Goal: Communication & Community: Answer question/provide support

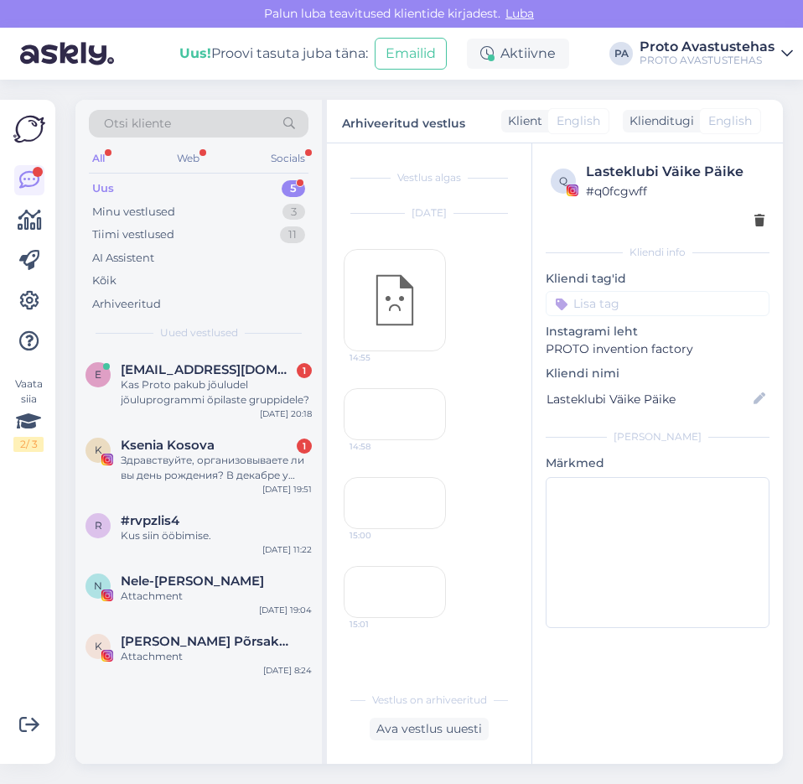
scroll to position [344, 0]
click at [149, 644] on span "[PERSON_NAME] Põrsakest" at bounding box center [208, 641] width 174 height 15
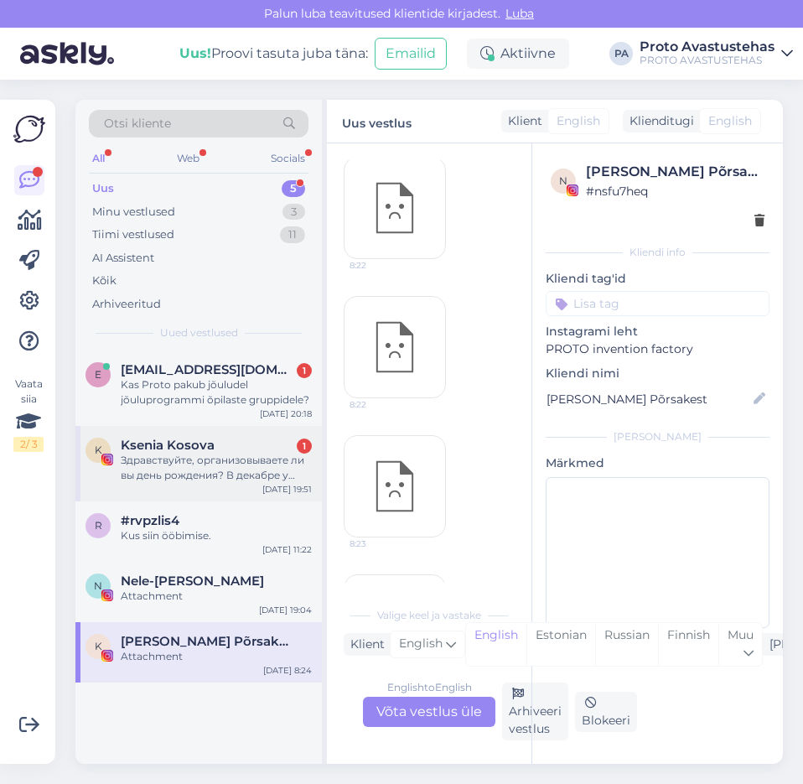
scroll to position [0, 0]
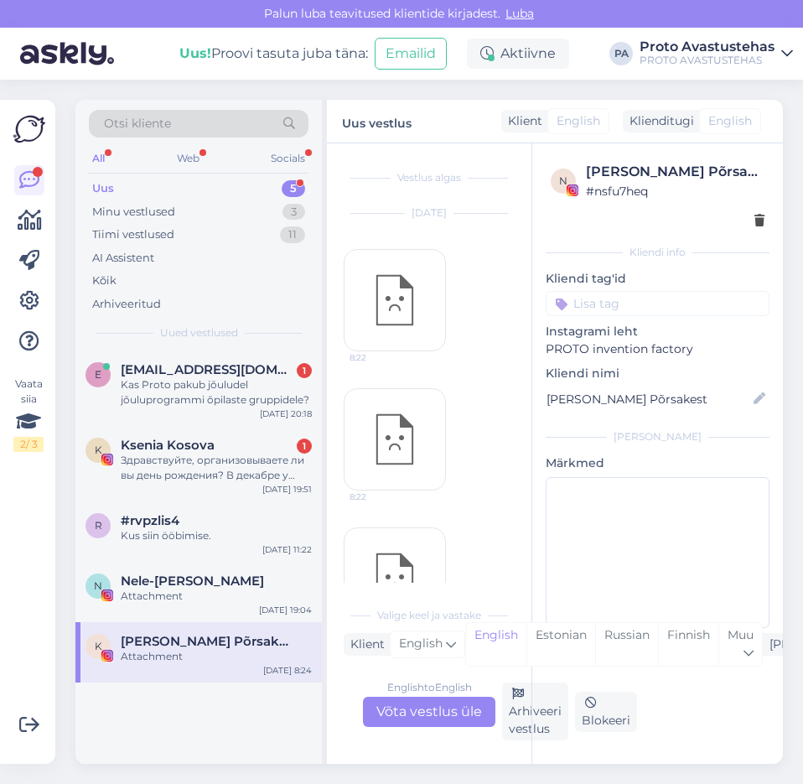
drag, startPoint x: 518, startPoint y: 714, endPoint x: 464, endPoint y: 685, distance: 61.9
click at [517, 714] on div "Arhiveeri vestlus" at bounding box center [535, 712] width 66 height 58
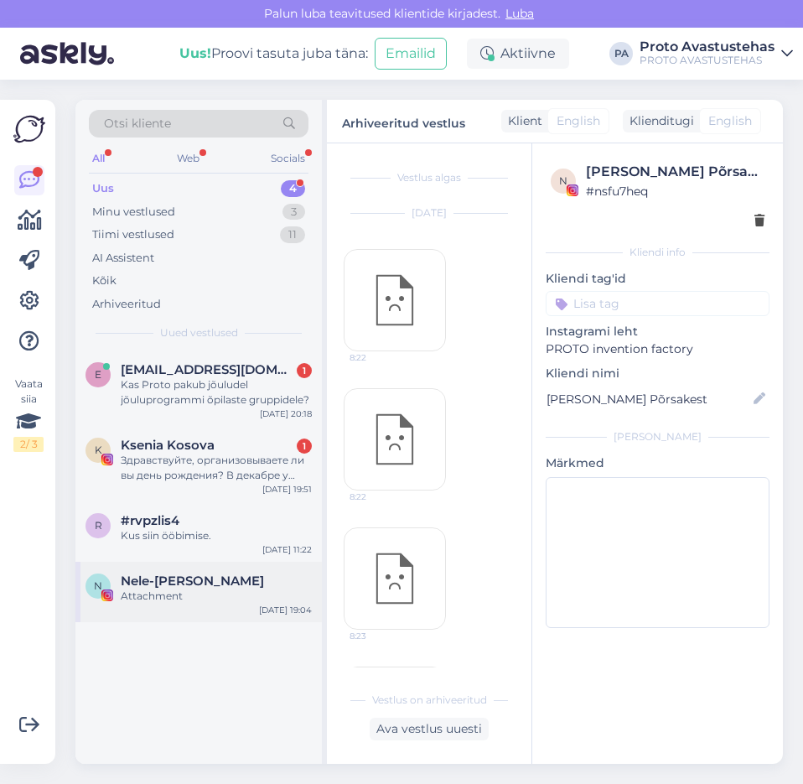
click at [156, 584] on span "Nele-[PERSON_NAME]" at bounding box center [192, 581] width 143 height 15
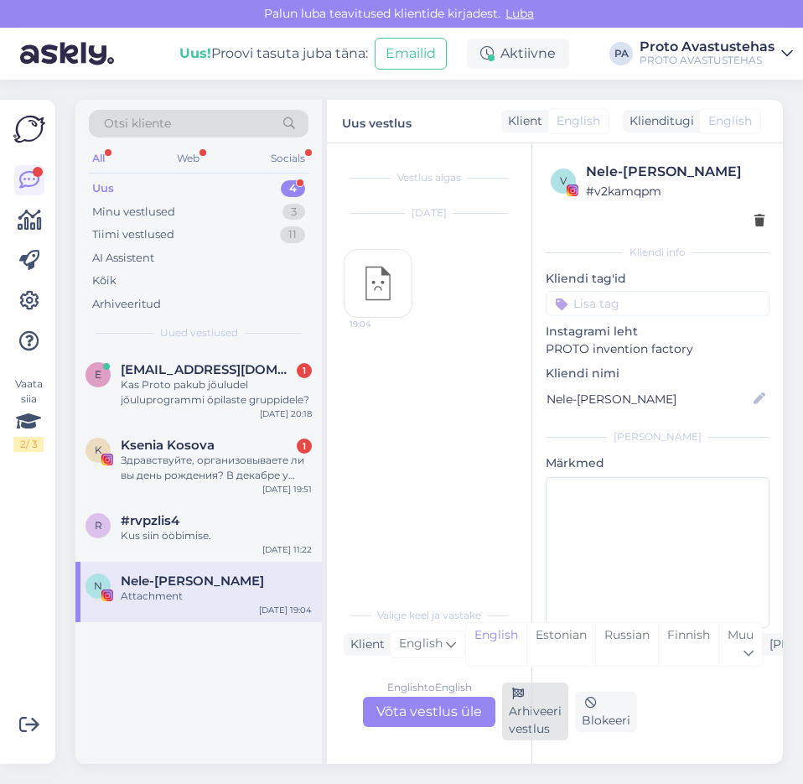
click at [518, 730] on div "Arhiveeri vestlus" at bounding box center [535, 712] width 66 height 58
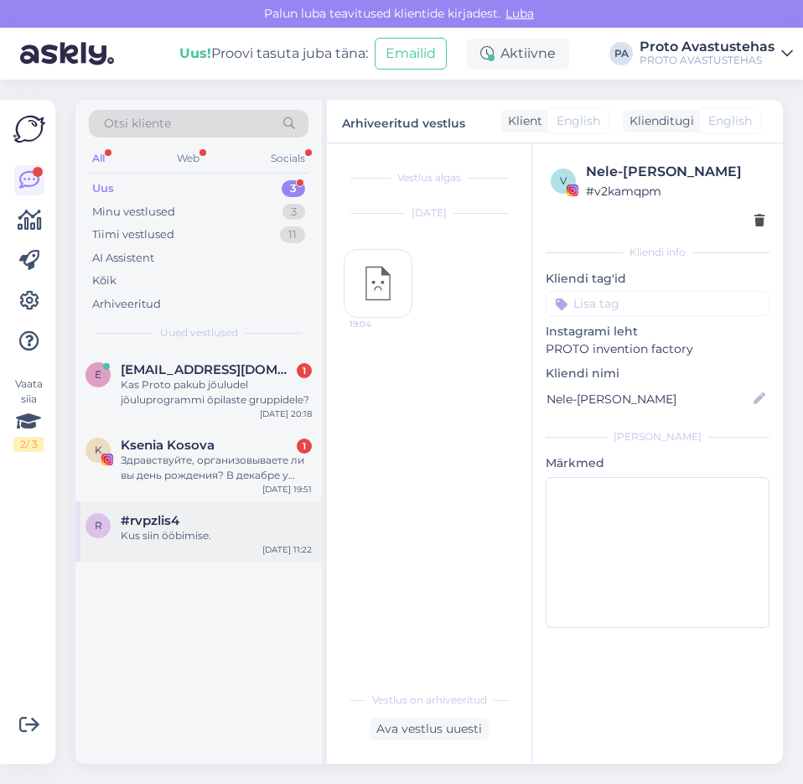
click at [167, 528] on div "Kus siin ööbimise." at bounding box center [216, 535] width 191 height 15
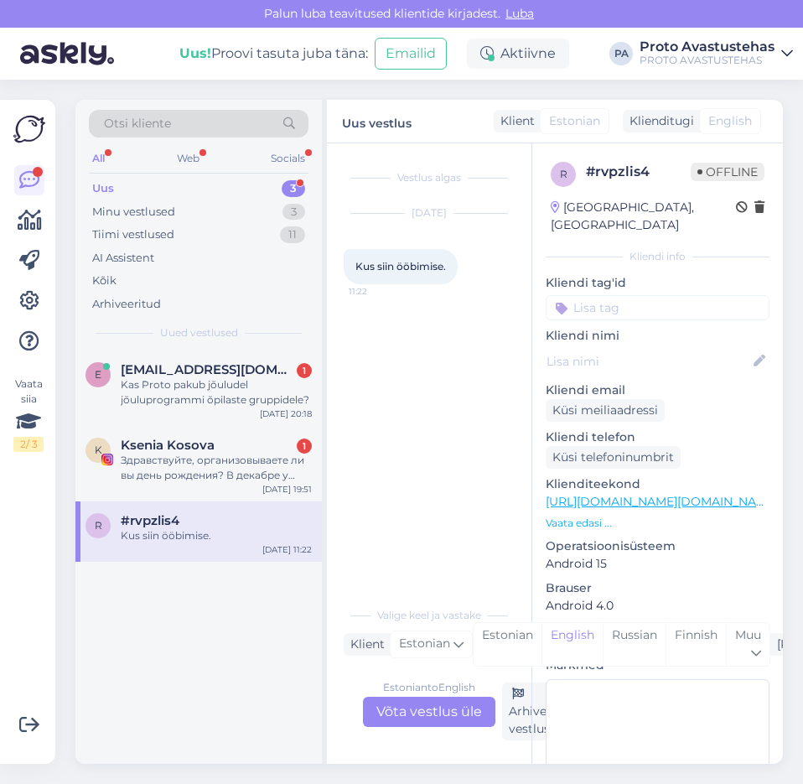
click at [450, 709] on div "Estonian to English Võta vestlus üle" at bounding box center [429, 712] width 132 height 30
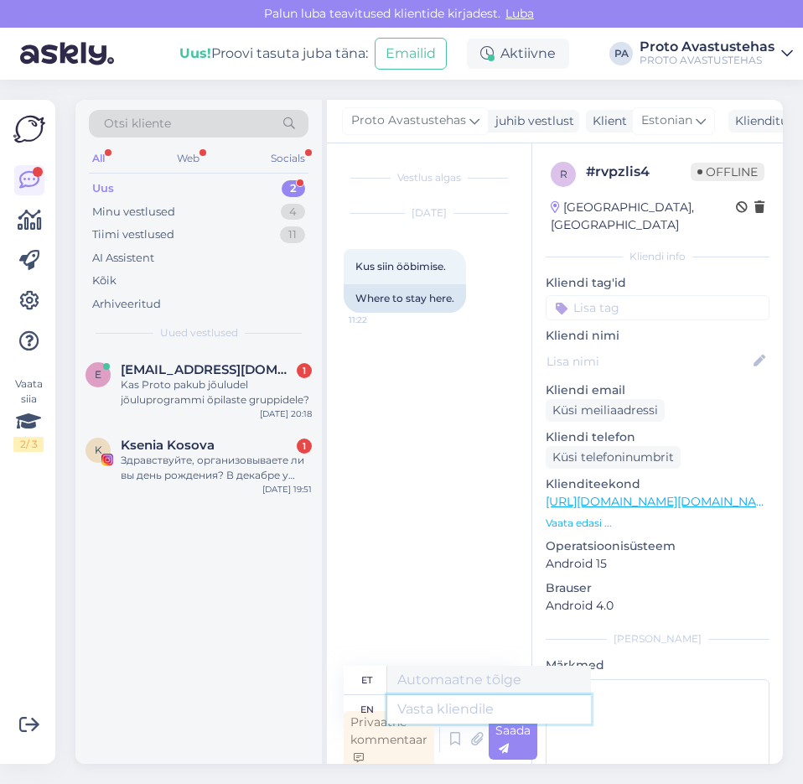
click at [450, 708] on textarea at bounding box center [489, 709] width 204 height 29
type textarea "Tere."
type textarea "Tere. Palun t"
type textarea "Tere. [GEOGRAPHIC_DATA]"
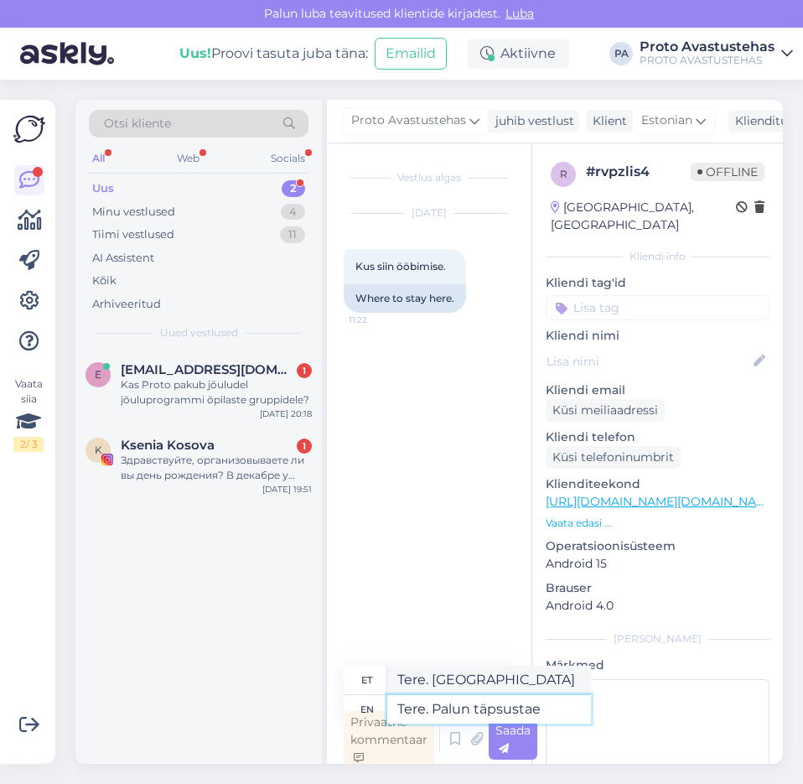
type textarea "Tere. Palun täpsusta"
type textarea "Tere. Palun täpsustage o"
type textarea "Tere. Palun täpsustage"
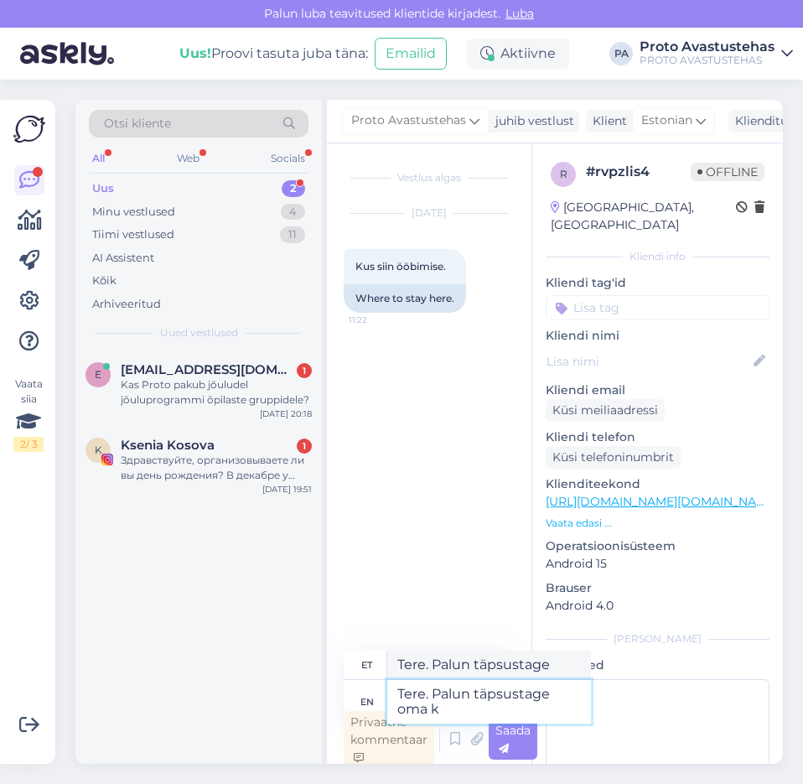
type textarea "Tere. Palun täpsustage oma kü"
type textarea "Tere. Palun täpsustage oma"
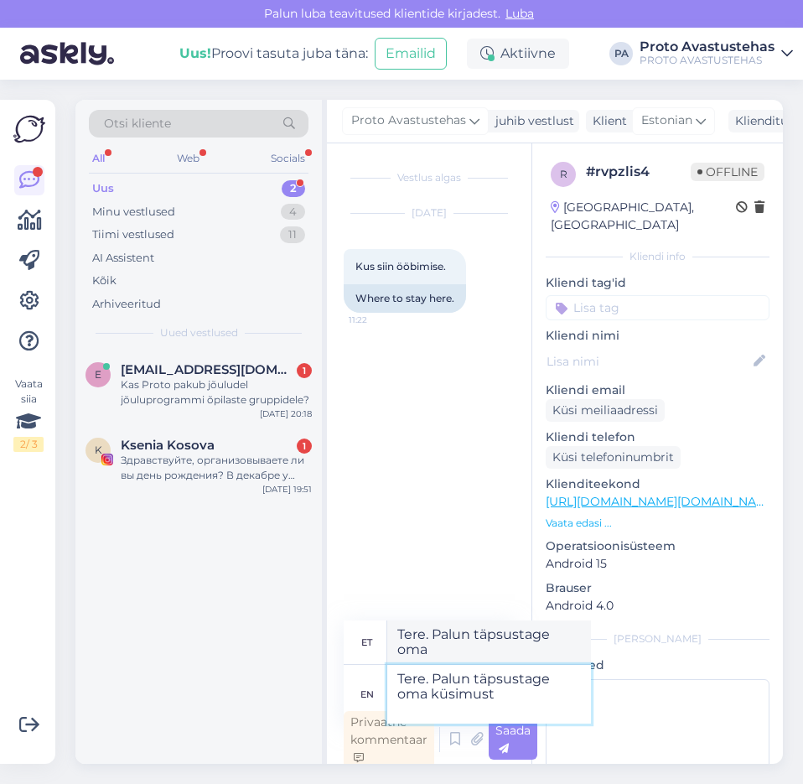
type textarea "Tere. Palun täpsustage oma küsimust."
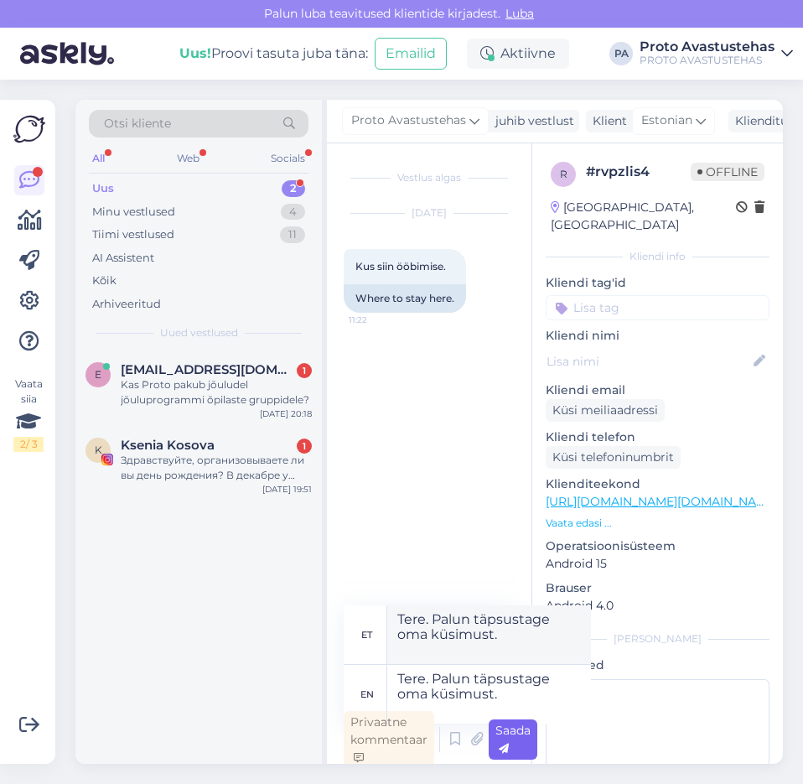
drag, startPoint x: 509, startPoint y: 742, endPoint x: 493, endPoint y: 734, distance: 18.0
click at [508, 742] on div "Saada" at bounding box center [513, 739] width 49 height 40
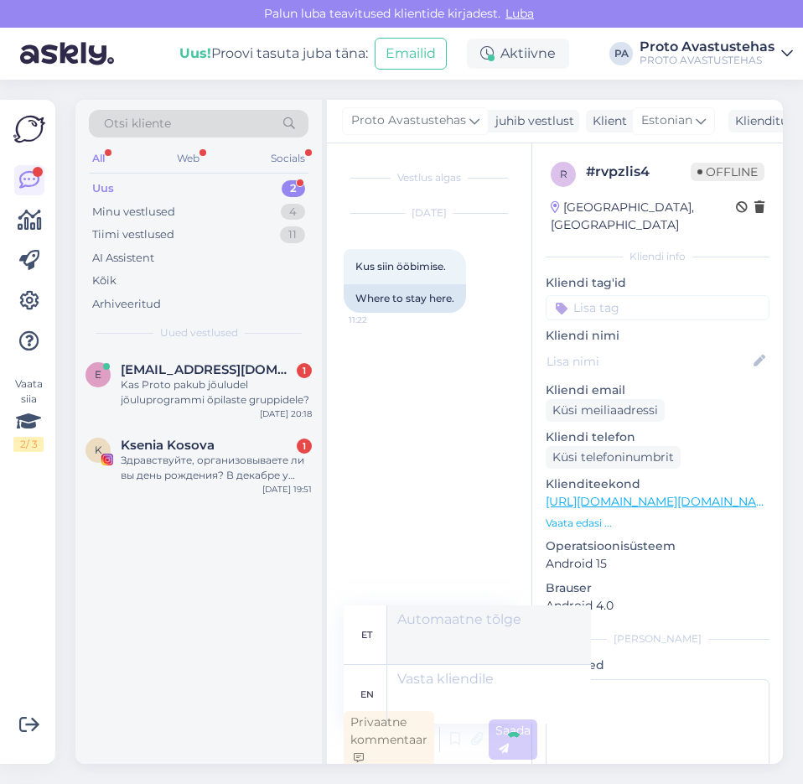
scroll to position [5, 0]
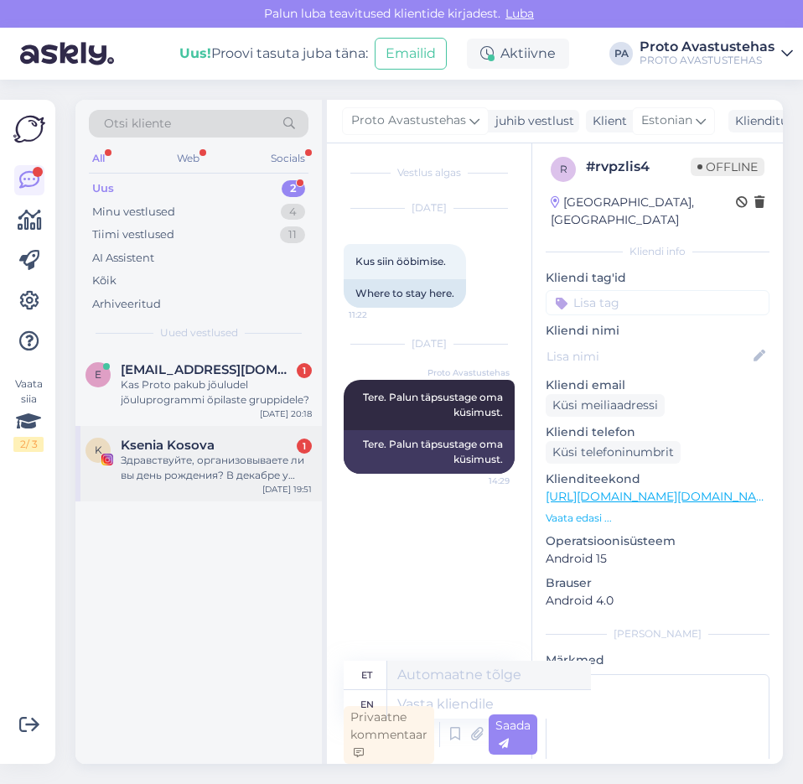
click at [170, 460] on div "Здравствуйте, организовываете ли вы день рождения? В декабре у дочки праздник, …" at bounding box center [216, 468] width 191 height 30
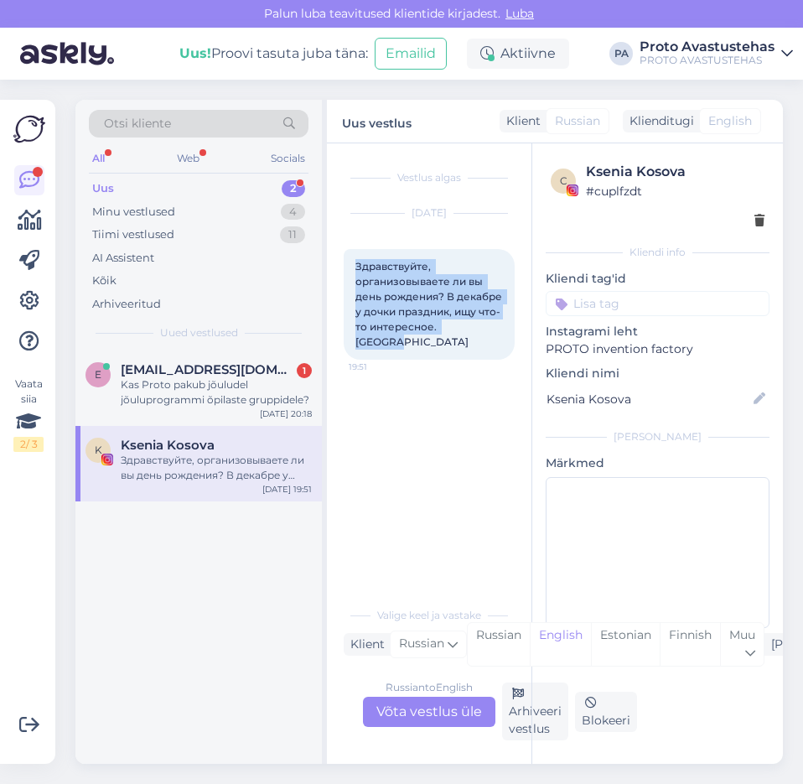
drag, startPoint x: 356, startPoint y: 265, endPoint x: 485, endPoint y: 332, distance: 144.8
click at [485, 332] on div "Здравствуйте, организовываете ли вы день рождения? В декабре у дочки праздник, …" at bounding box center [429, 304] width 171 height 111
copy span "Здравствуйте, организовываете ли вы день рождения? В декабре у дочки праздник, …"
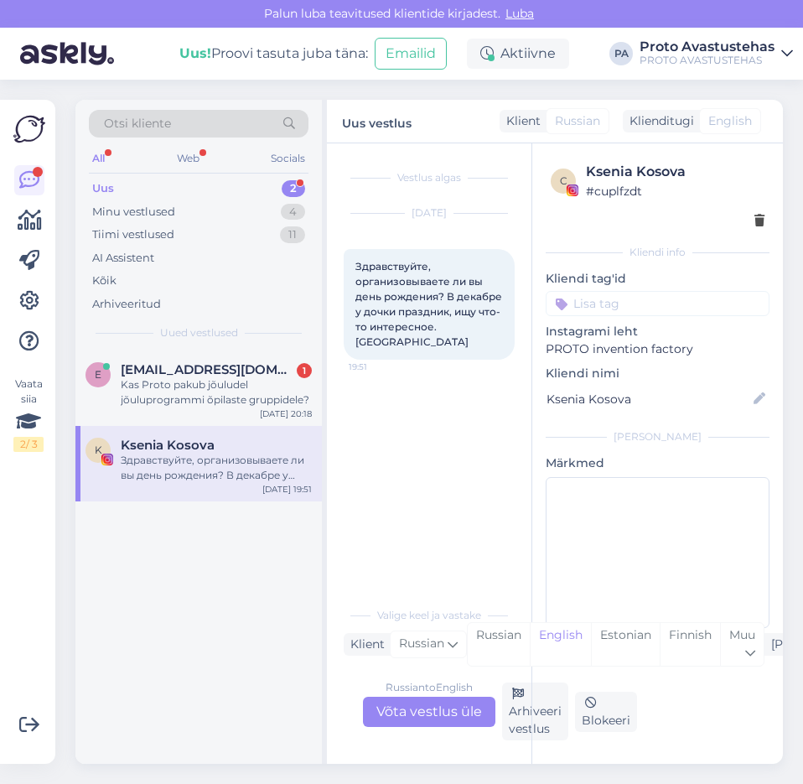
click at [442, 709] on div "Russian to English Võta vestlus üle" at bounding box center [429, 712] width 132 height 30
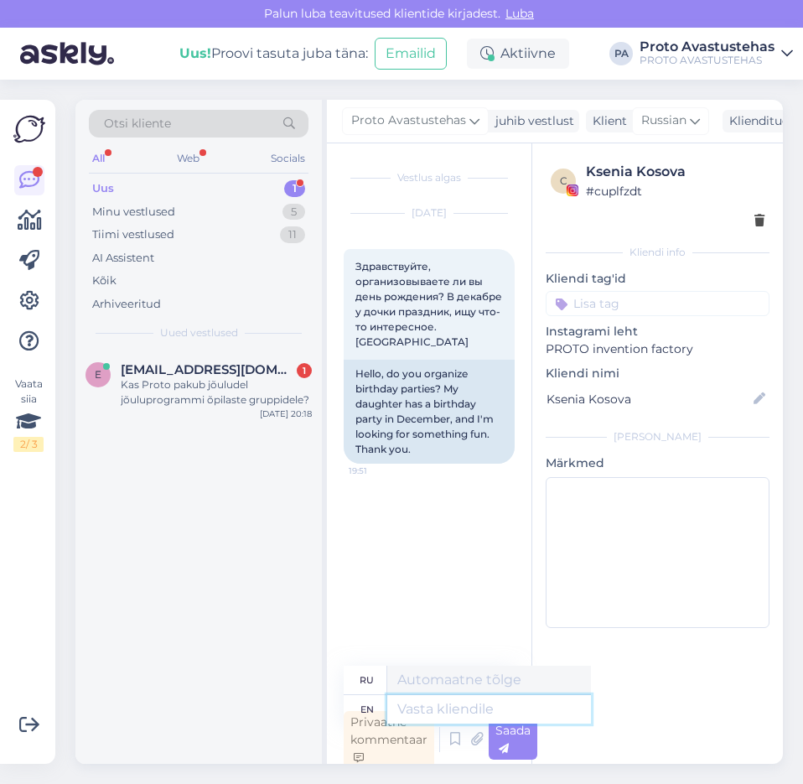
click at [448, 711] on textarea at bounding box center [489, 709] width 204 height 29
type textarea "Hello."
type textarea "Привет."
type textarea "Hello. Yes,"
type textarea "Здравствуйте. Да."
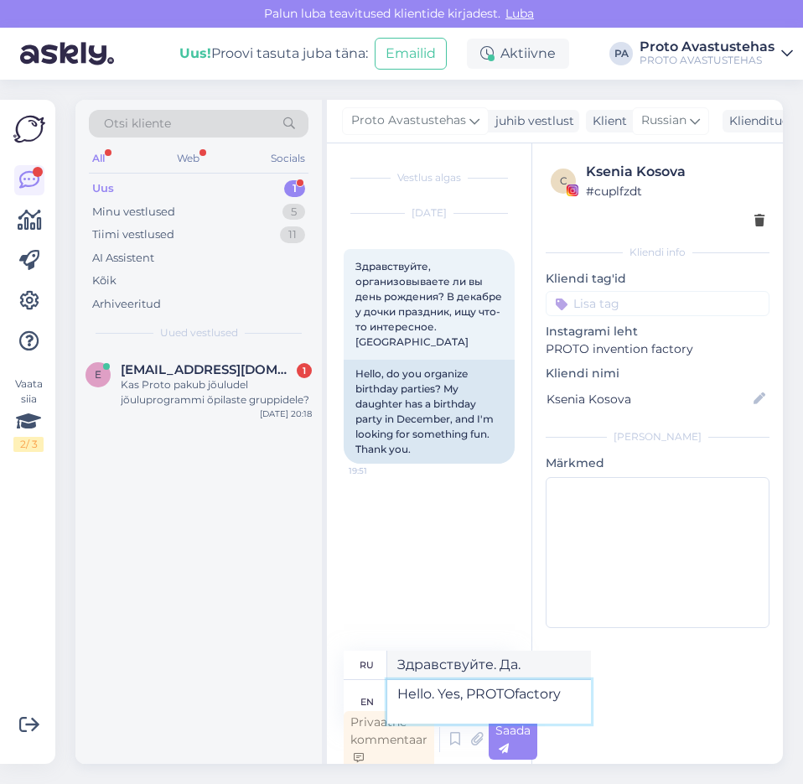
type textarea "Hello. Yes, PROTOfactory"
type textarea "Привет. Да, PROTOfactory."
type textarea "Hello. Yes, PROTOfactory has"
type textarea "Здравствуйте. Да, PROTOfactory есть"
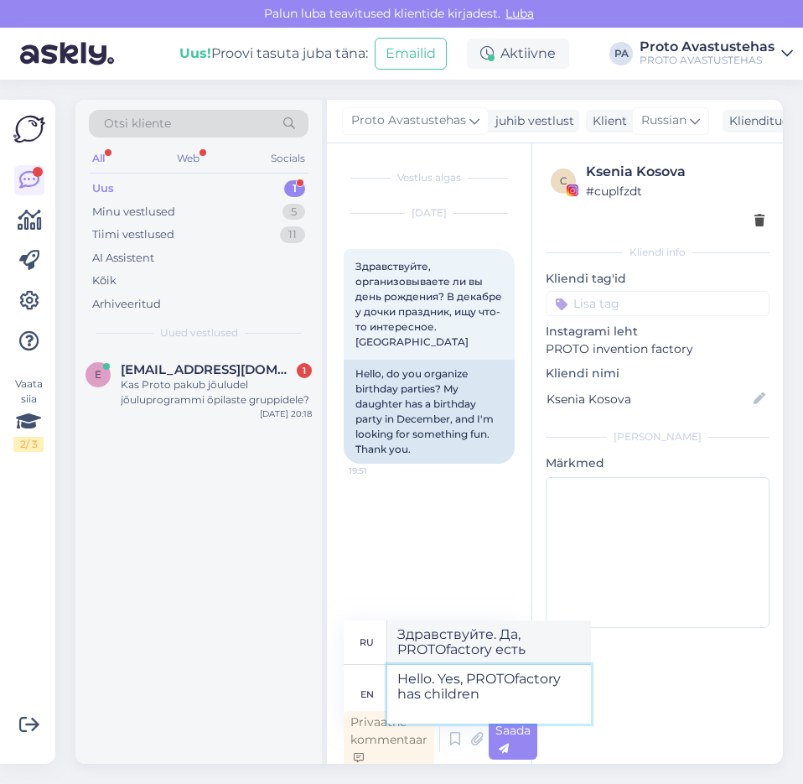
type textarea "Hello. Yes, PROTOfactory has children"
type textarea "Привет. Да, у PROTOfactory есть дети."
type textarea "Hello. Yes, PROTOfactory has children birthdays:"
type textarea "Здравствуйте. Да, в PROTOfactory есть дни рождения детей:"
paste textarea "[URL][DOMAIN_NAME]"
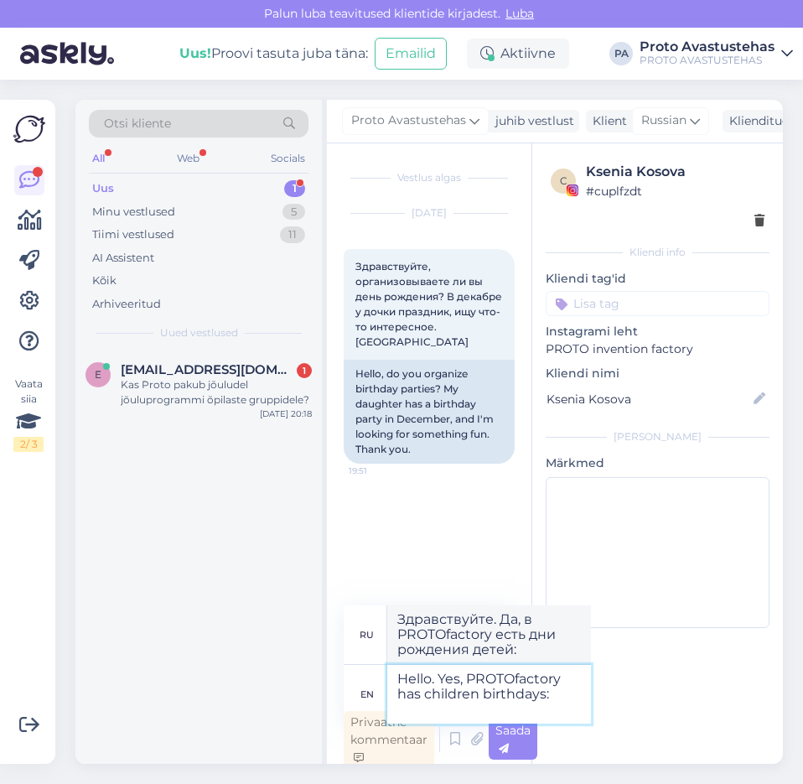
type textarea "Hello. Yes, PROTOfactory has children birthdays: [URL][DOMAIN_NAME]"
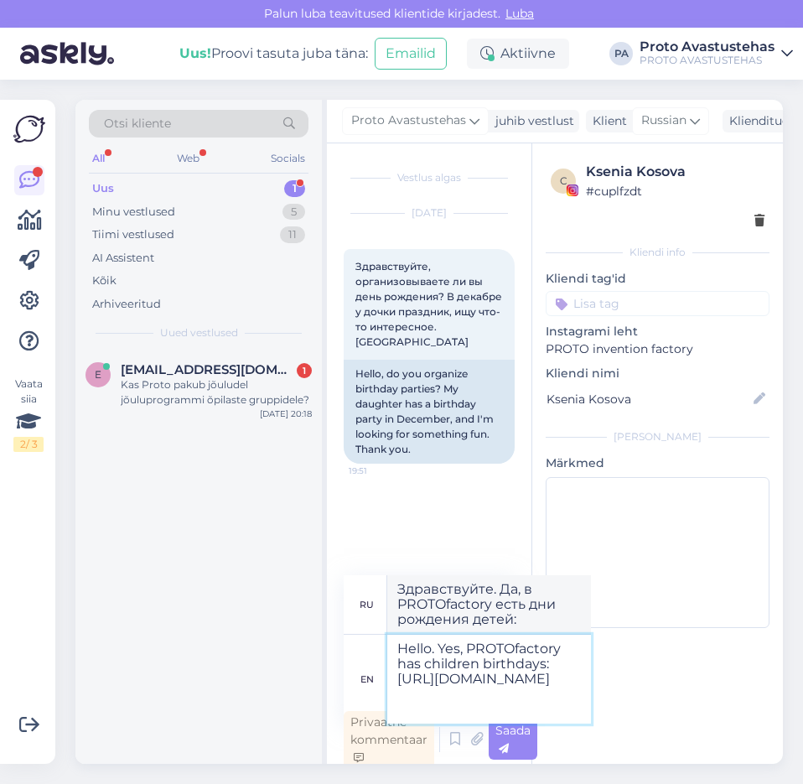
type textarea "Здравствуйте. Да, в PROTOfactory есть детские дни рождения: [URL][DOMAIN_NAME]"
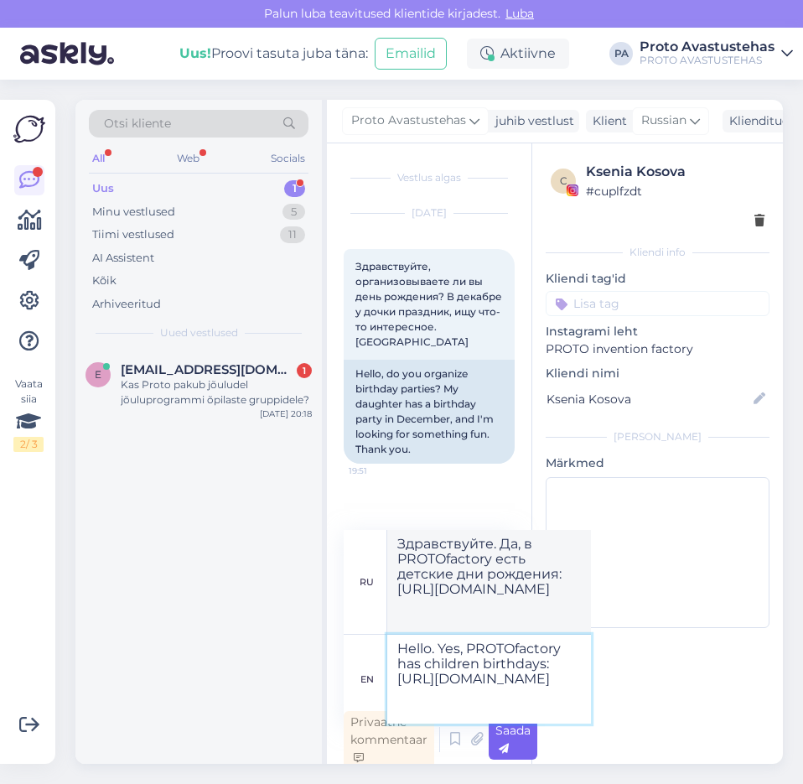
type textarea "Hello. Yes, PROTOfactory has children birthdays: [URL][DOMAIN_NAME]"
click at [513, 740] on div "Saada" at bounding box center [513, 739] width 49 height 40
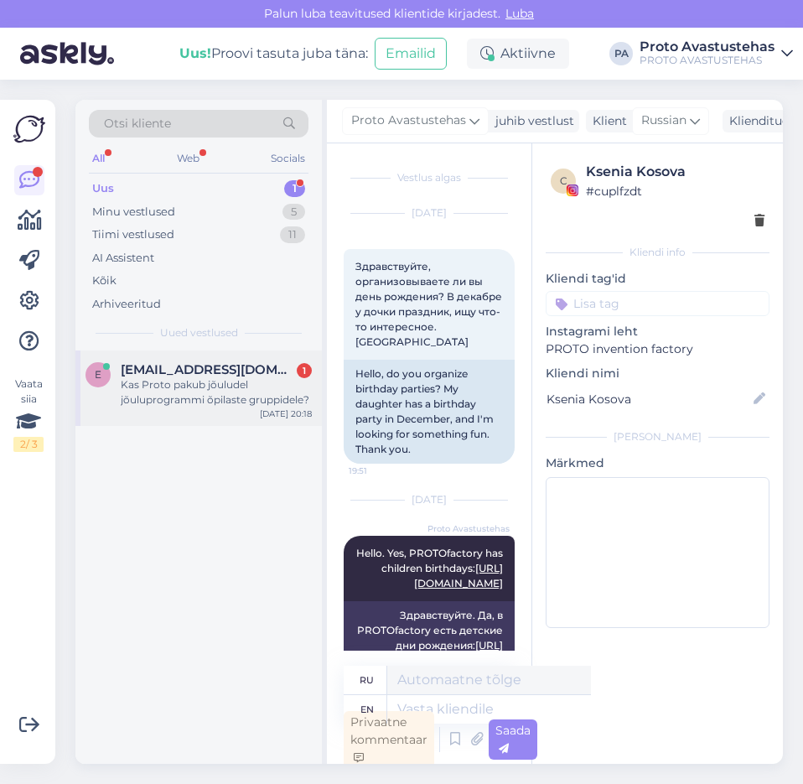
scroll to position [5, 0]
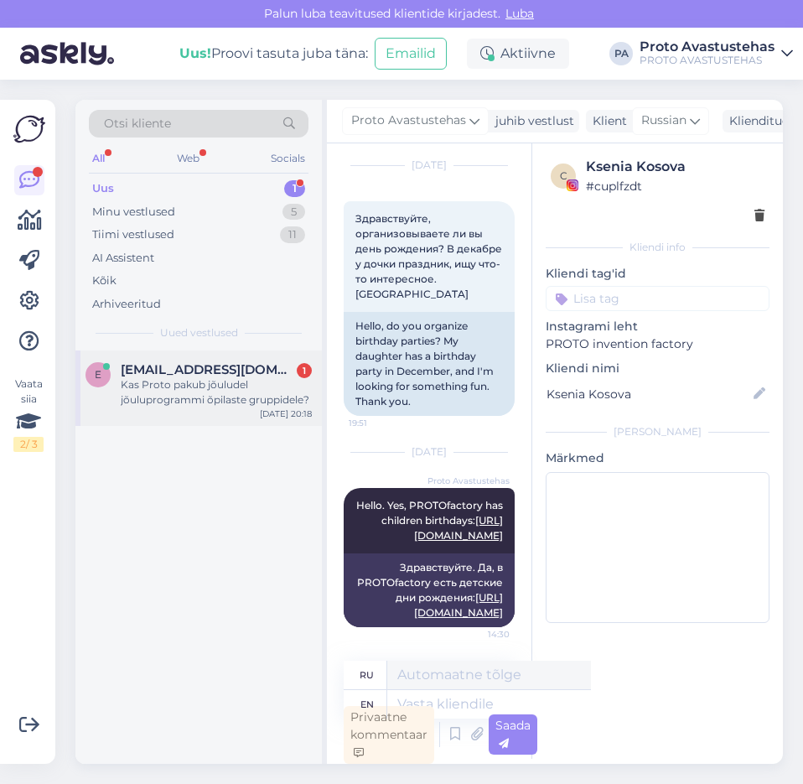
click at [170, 380] on div "Kas Proto pakub jõuludel jõuluprogrammi õpilaste gruppidele?" at bounding box center [216, 392] width 191 height 30
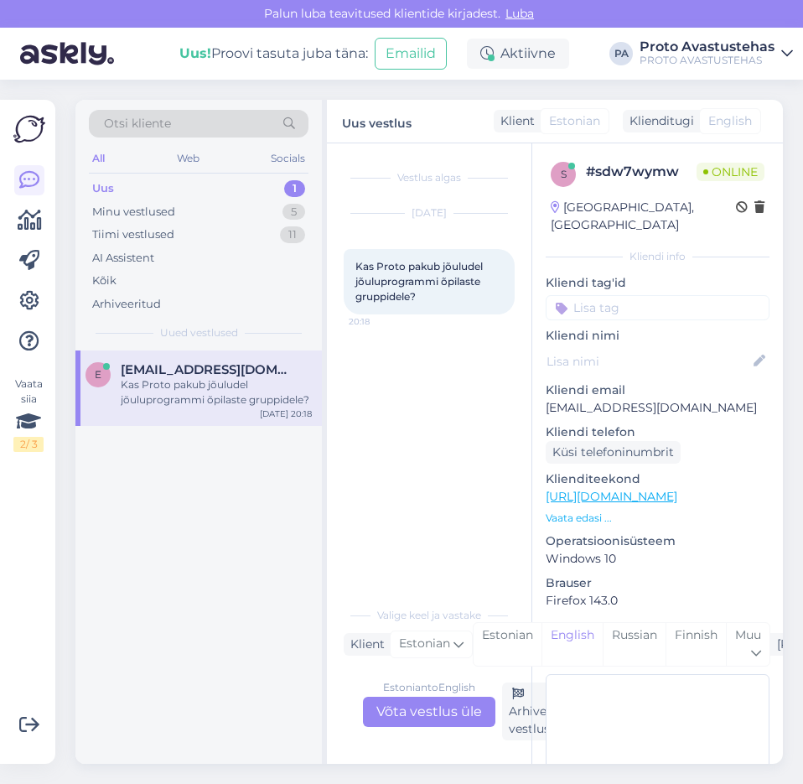
scroll to position [0, 0]
click at [417, 707] on div "Estonian to English Võta vestlus üle" at bounding box center [429, 712] width 132 height 30
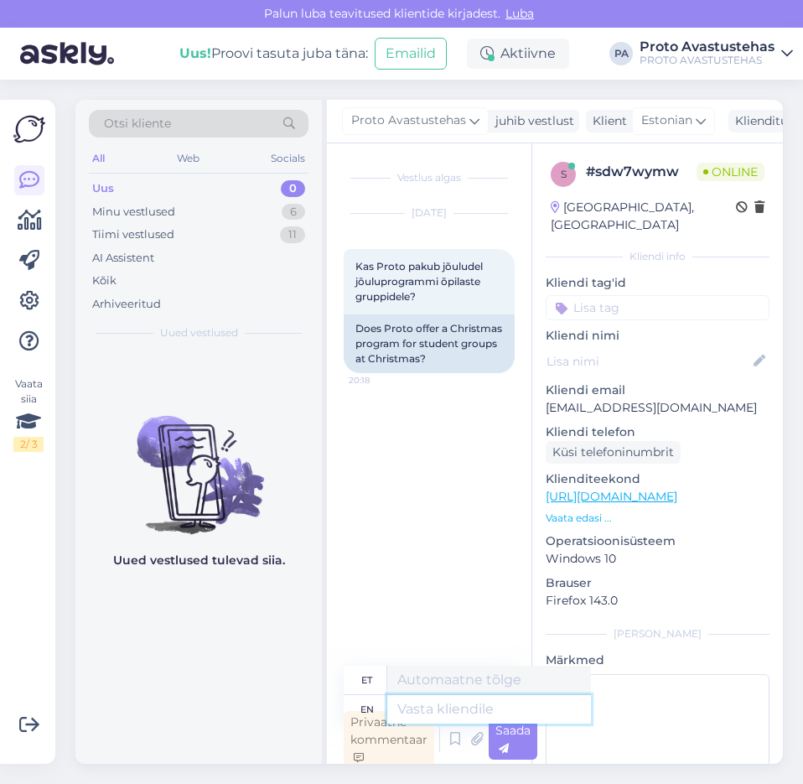
click at [437, 710] on textarea at bounding box center [489, 709] width 204 height 29
type textarea "Tere."
type textarea "Tere"
type textarea "Tere."
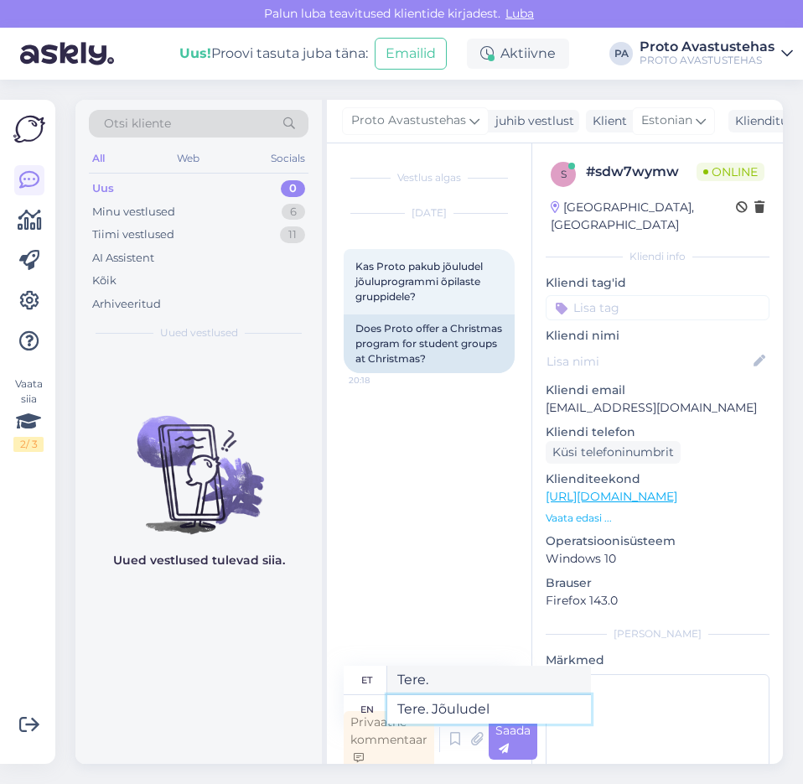
type textarea "Tere. Jõuludel o"
type textarea "Tere. Jõuludel"
type textarea "Tere. Jõuludel on"
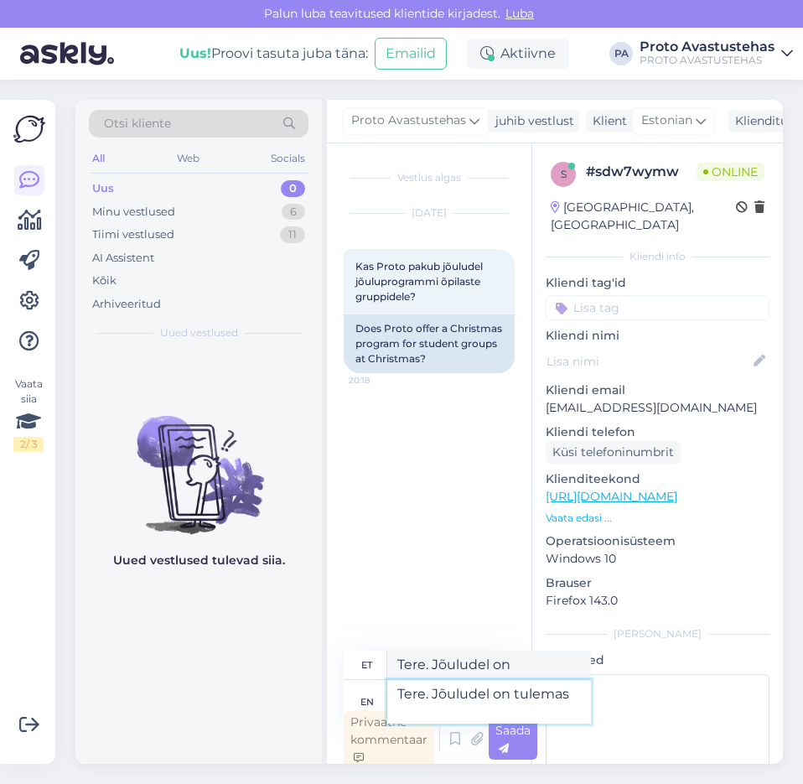
type textarea "Tere. Jõuludel on tulemas n"
type textarea "Tere. Jõuludel on tulemusi"
type textarea "Tere. Jõuludel on tulemas nii"
type textarea "Tere. Jõuludel on tulemas nii PROTO"
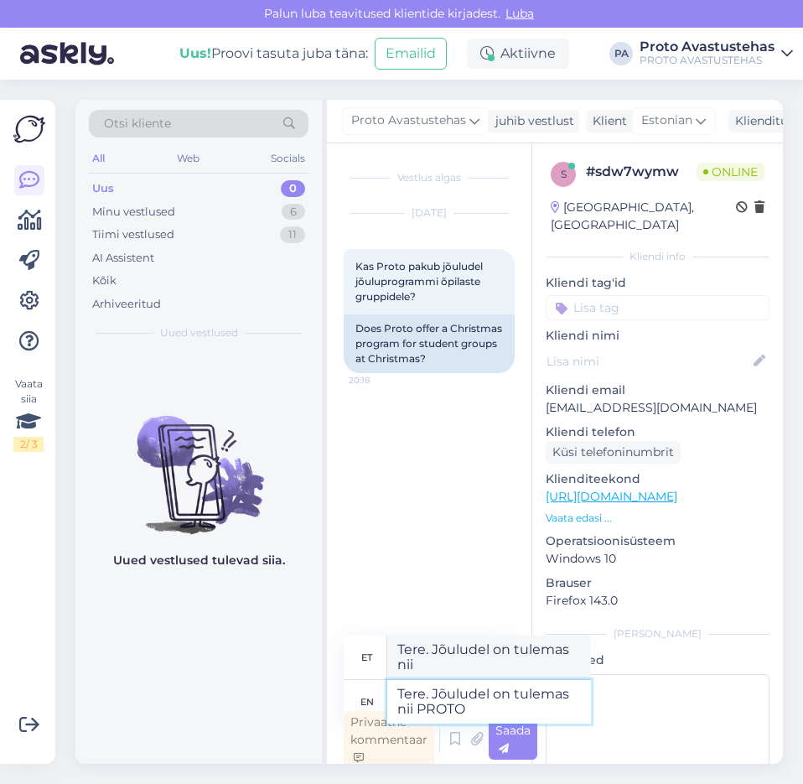
type textarea "Tere. Jõuludel on tulemas nii PROTO"
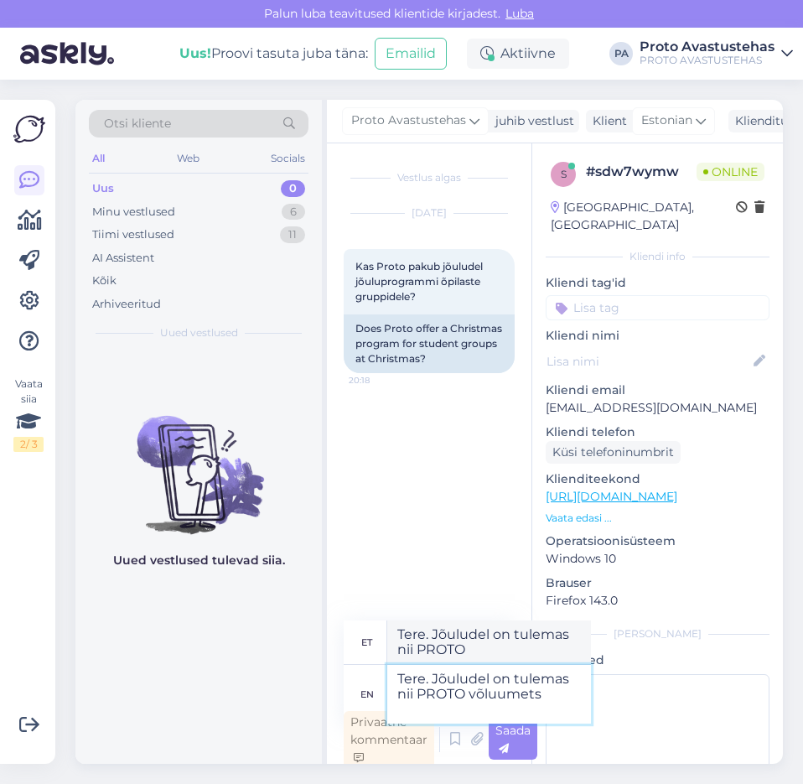
type textarea "Tere. Jõuludel on tulemas nii PROTO võluumets"
type textarea "Tere. Jõuludel on tulemas nii PROTO võluumets kui"
click at [430, 704] on textarea "Tere. Jõuludel on tulemas nii PROTO võluumets kui" at bounding box center [489, 694] width 204 height 59
type textarea "Tere. Jõuludel on tulemas nii PROTO võluumets kui"
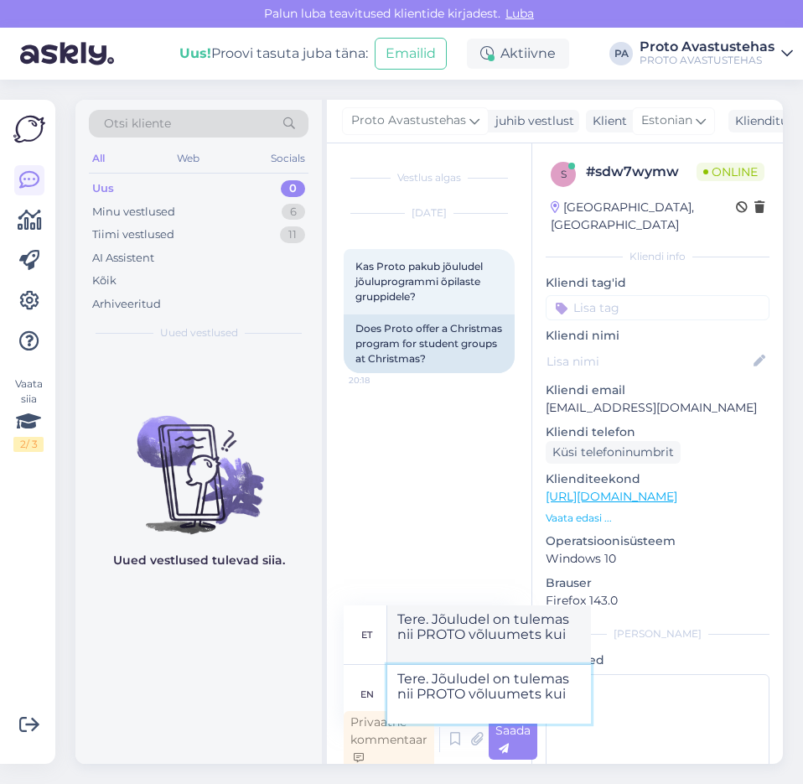
type textarea "Tere. Jõuludel on tulemas nii PROTO võlumets kui"
click at [513, 707] on textarea "Tere. Jõuludel on tulemas nii PROTO võlumets kui" at bounding box center [489, 694] width 204 height 59
type textarea "Tere. Jõuludel on tulemas nii PROTO võlumets kui ka"
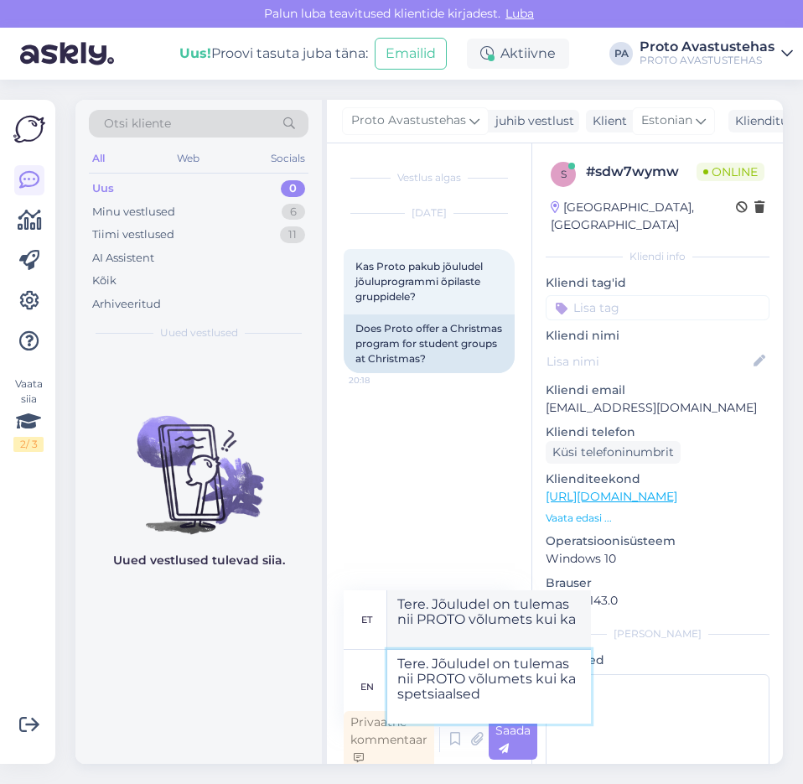
type textarea "Tere. Jõuludel on tulemas nii PROTO võlumets kui ka spetsiaalsed"
type textarea "Tere. Jõuludel on tulemas nii PROTO võlumets kui ka kindlalt"
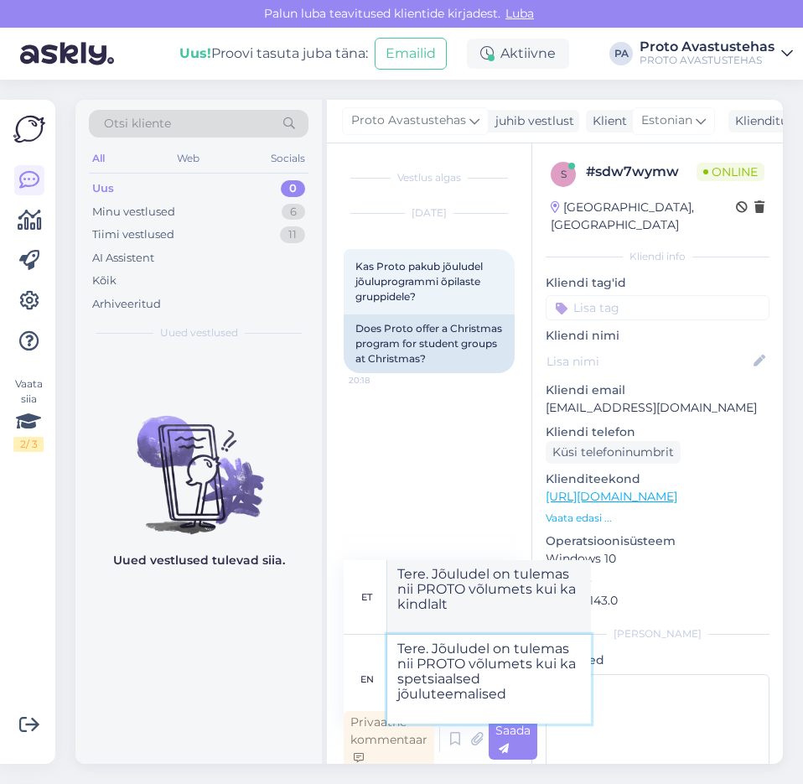
type textarea "Tere. Jõuludel on tulemas nii PROTO võlumets kui ka spetsiaalsed jõuluteemalise…"
type textarea "Tere. Jõuludel on tulemas nii PROTO võlumets kui ka kindlalt jõuluteemalised"
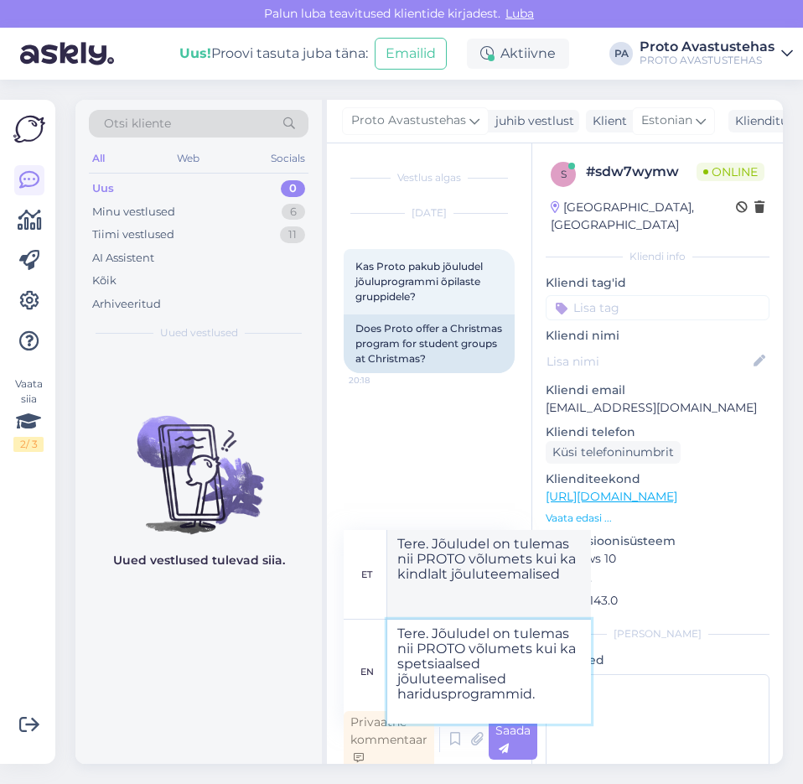
type textarea "Tere. Jõuludel on tulemas nii PROTO võlumets kui ka spetsiaalsed jõuluteemalise…"
type textarea "Tere. Jõuludel on tulemas nii PROTO võlumets kui ka kindlalt jõuluteemalised ha…"
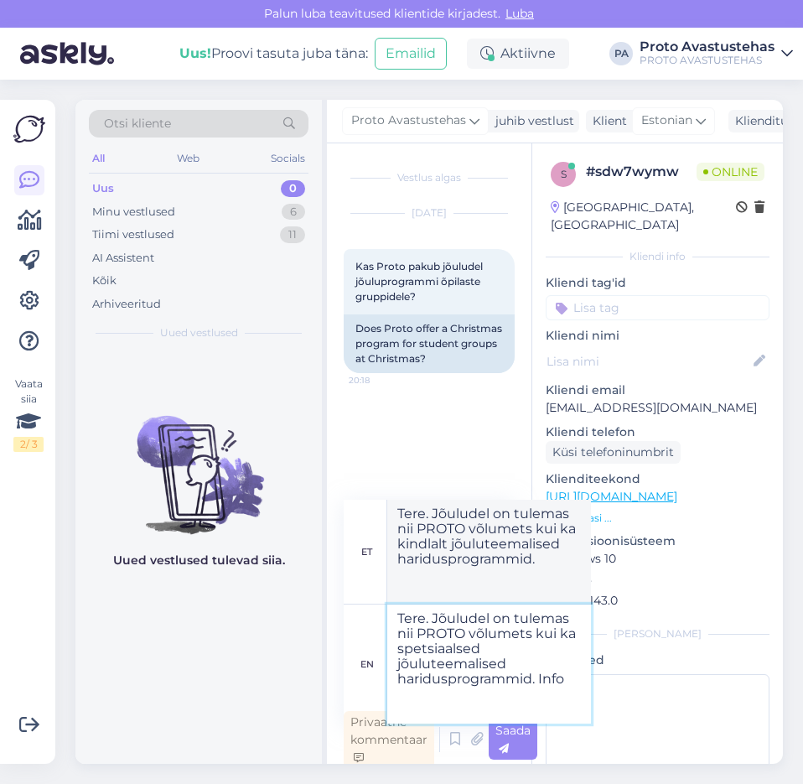
type textarea "Tere. Jõuludel on tulemas nii PROTO võlumets kui ka spetsiaalsed jõuluteemalise…"
type textarea "Tere. Jõuludel on tulemas nii PROTO võlumets kui ka kindlalt jõuluteemalised ha…"
type textarea "Tere. Jõuludel on tulemas nii PROTO võlumets kui ka spetsiaalsed jõuluteemalise…"
type textarea "Tere. Jõuludel on tulemas nii PROTO võlumets kui ka kindlalt jõuluteemalised ha…"
type textarea "Tere. Jõuludel on tulemas nii PROTO võlumets kui ka spetsiaalsed jõuluteemalise…"
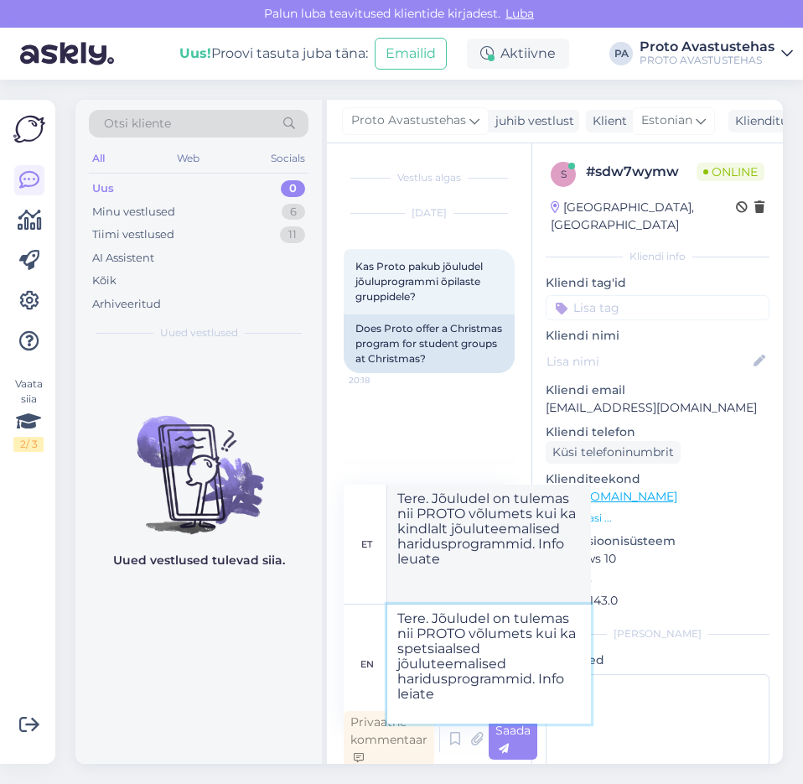
type textarea "Tere. Jõuludel on tulemas nii PROTO võlumets kui ka kindlalt jõuluteemalised ha…"
type textarea "Tere. Jõuludel on tulemas nii PROTO võlumets kui ka spetsiaalsed jõuluteemalise…"
type textarea "Tere. Jõuludel on tulemas nii PROTO võlumets kui ka kindlalt jõuluteemalised ha…"
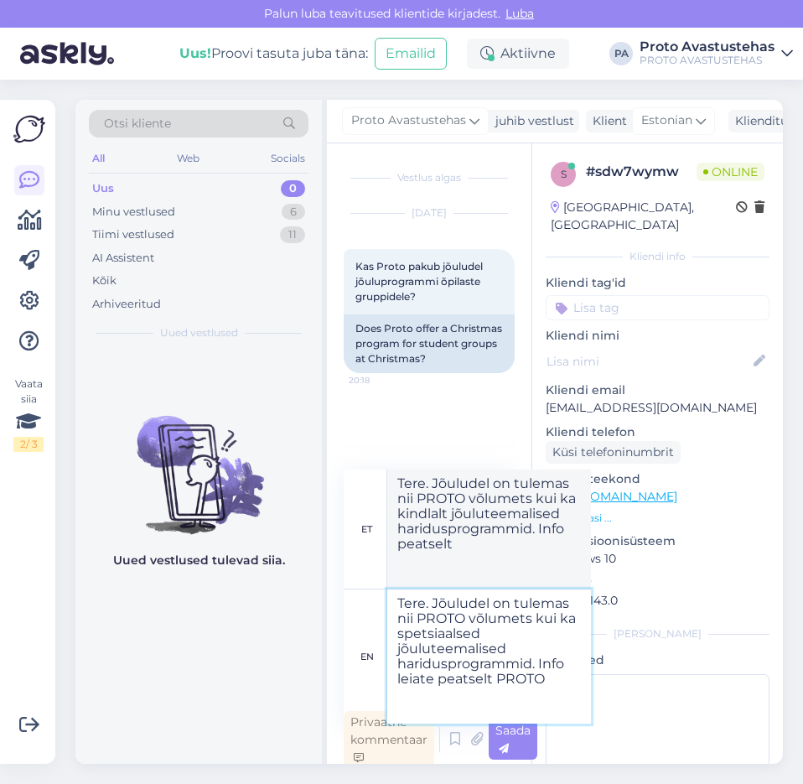
type textarea "Tere. Jõuludel on tulemas nii PROTO võlumets kui ka spetsiaalsed jõuluteemalise…"
type textarea "Tere. Jõuludel on tulemas nii PROTO võlumets kui ka kindlalt jõuluteemalised ha…"
type textarea "Tere. Jõuludel on tulemas nii PROTO võlumets kui ka spetsiaalsed jõuluteemalise…"
type textarea "Tere. Jõuludel on tulemas nii PROTO võlumets kui ka kindlalt jõuluteemalised ha…"
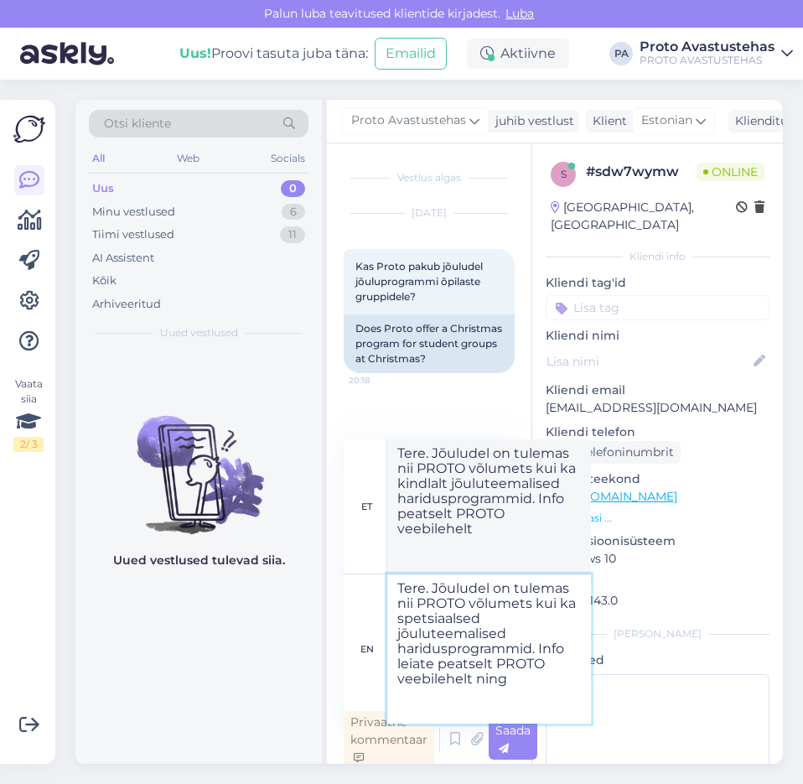
type textarea "Tere. Jõuludel on tulemas nii PROTO võlumets kui ka spetsiaalsed jõuluteemalise…"
type textarea "Tere. Jõuludel on tulemas nii PROTO võlumets kui ka kindlalt jõuluteemalised ha…"
type textarea "Tere. Jõuludel on tulemas nii PROTO võlumets kui ka spetsiaalsed jõuluteemalise…"
type textarea "Tere. Jõuludel on tulemas nii PROTO võlumets kui ka kindlalt jõuluteemalised ha…"
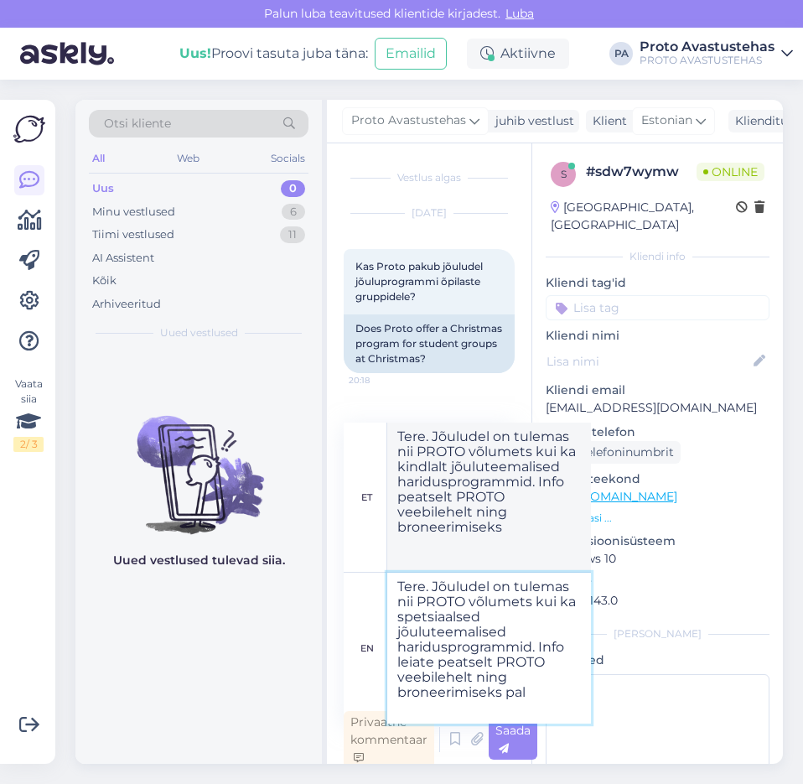
scroll to position [7, 0]
type textarea "Tere. Jõuludel on tulemas nii PROTO võlumets kui ka spetsiaalsed jõuluteemalise…"
type textarea "Tere. Jõuludel on tulemas nii PROTO võlumets kui ka kindlalt jõuluteemalised ha…"
type textarea "Tere. Jõuludel on tulemas nii PROTO võlumets kui ka spetsiaalsed jõuluteemalise…"
type textarea "Tere. Jõuludel on tulemas nii PROTO võlumets kui ka kindlalt jõuluteemalised ha…"
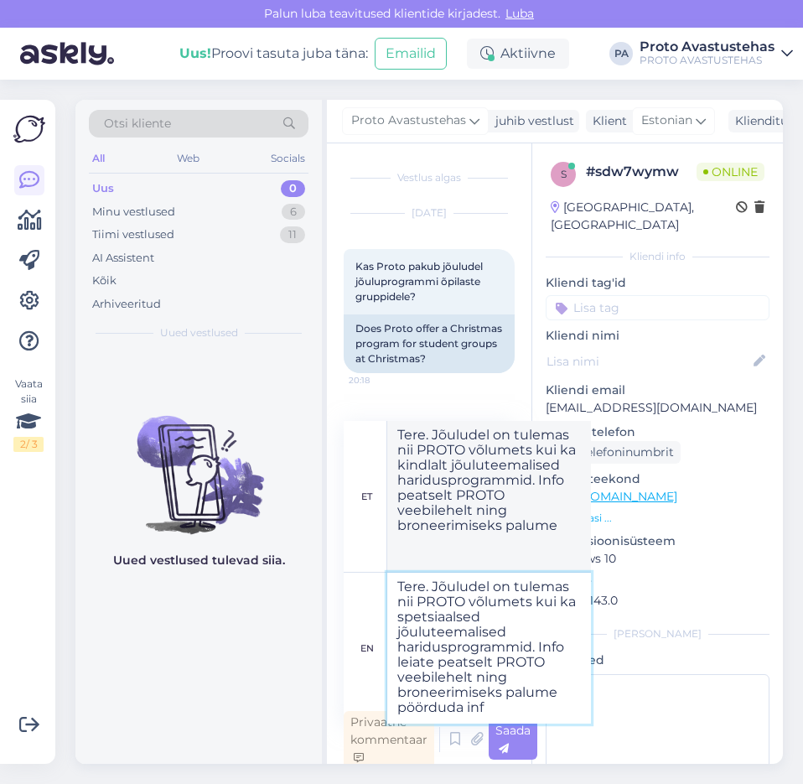
type textarea "Tere. Jõuludel on tulemas nii PROTO võlumets kui ka spetsiaalsed jõuluteemalise…"
type textarea "Tere. Jõuludel on tulemas nii PROTO võlumets kui ka kindlalt jõuluteemalised ha…"
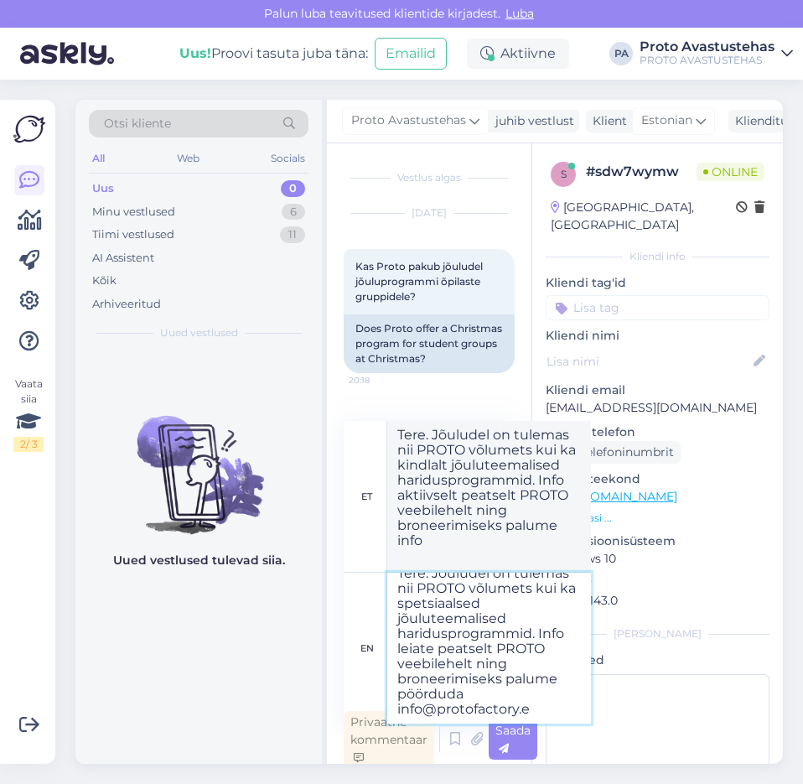
type textarea "Tere. Jõuludel on tulemas nii PROTO võlumets kui ka spetsiaalsed jõuluteemalise…"
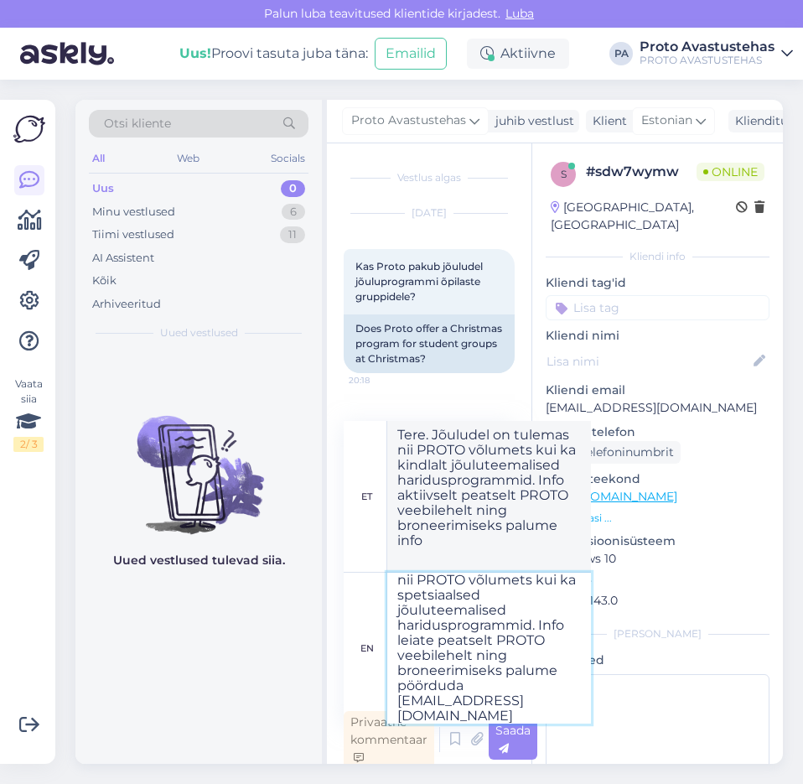
type textarea "Tere. Jõuludel on tulemas nii PROTO võlumets kui ka kindlalt jõuluteemalised ha…"
type textarea "Tere. Jõuludel on tulemas nii PROTO võlumets kui ka spetsiaalsed jõuluteemalise…"
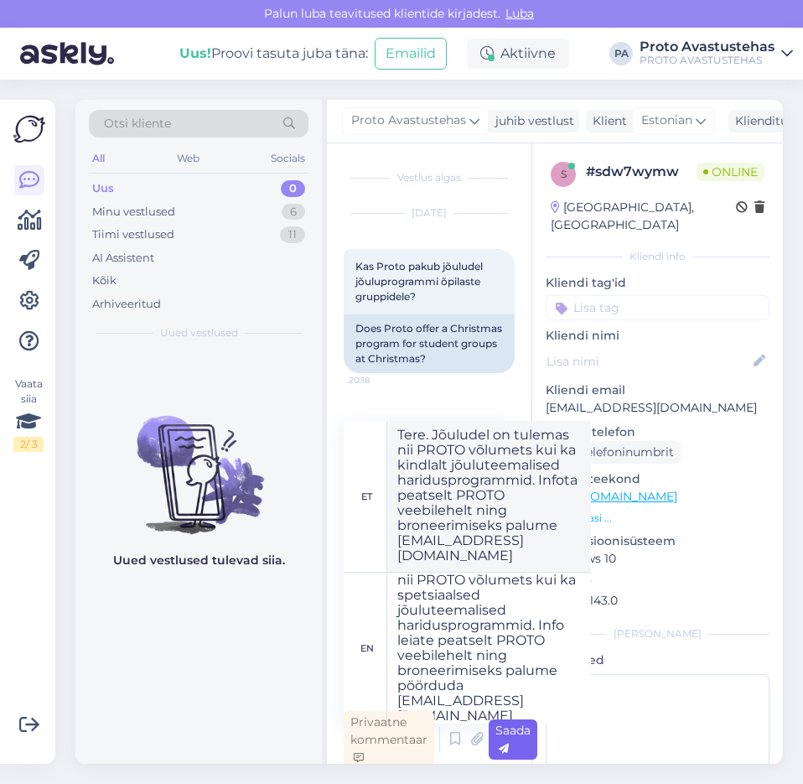
click at [506, 736] on span "Saada" at bounding box center [513, 739] width 35 height 33
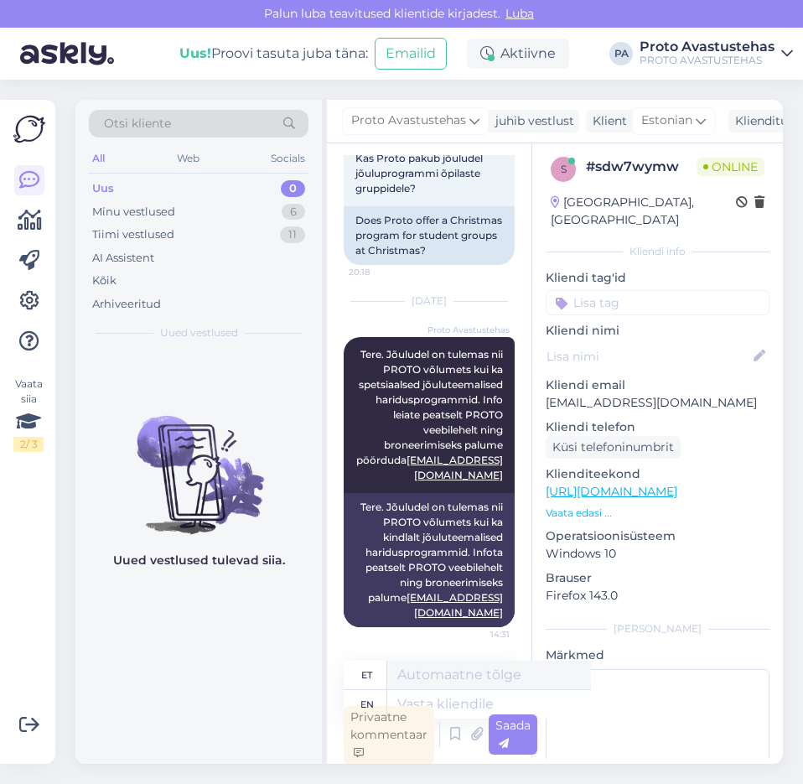
scroll to position [0, 0]
click at [106, 189] on div "Uus" at bounding box center [103, 188] width 22 height 17
click at [138, 207] on div "Minu vestlused" at bounding box center [133, 212] width 83 height 17
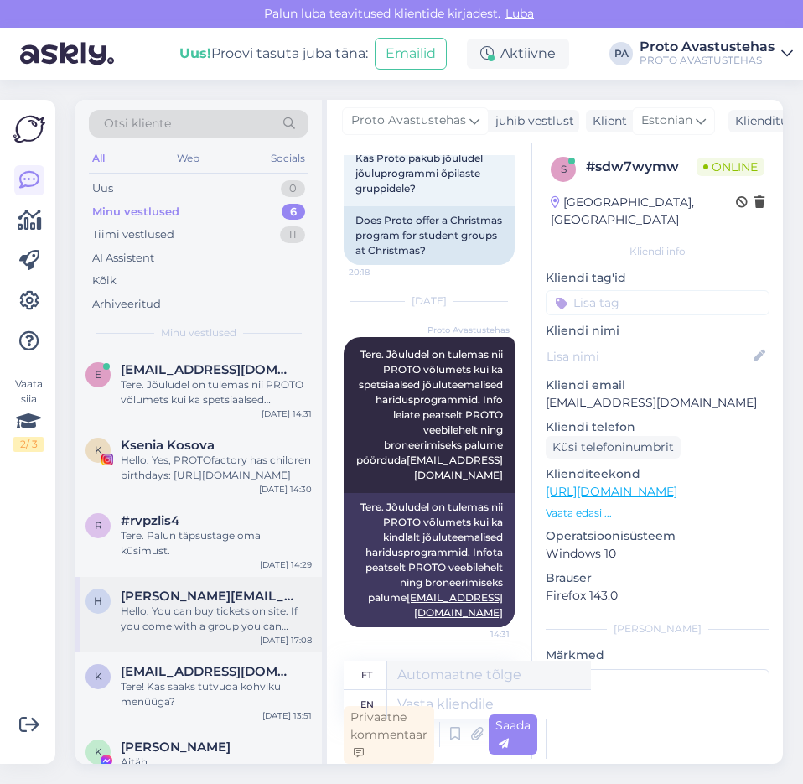
scroll to position [9, 0]
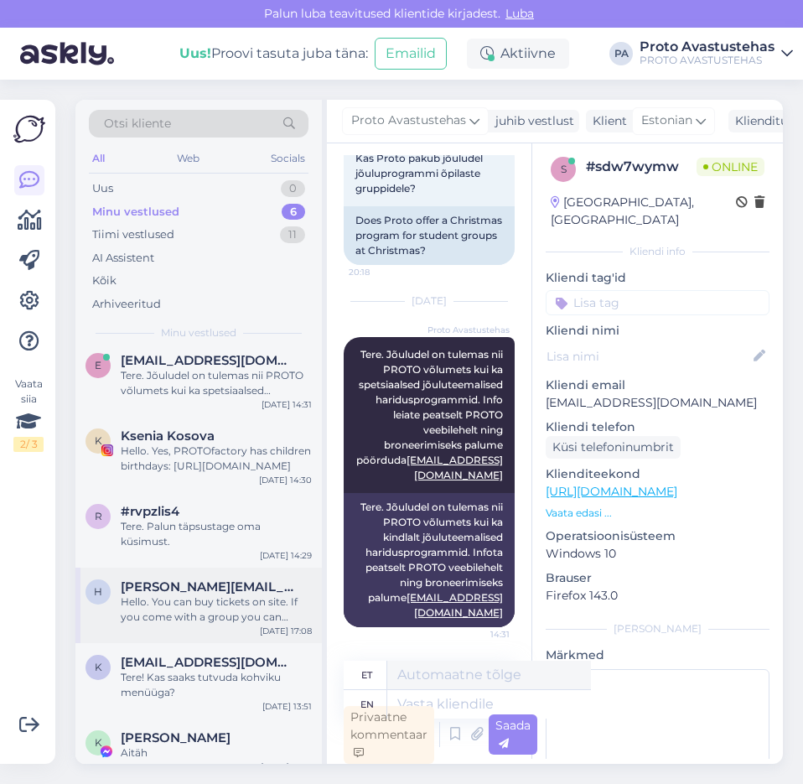
click at [173, 595] on div "Hello. You can buy tickets on site. If you come with a group you can make a boo…" at bounding box center [216, 610] width 191 height 30
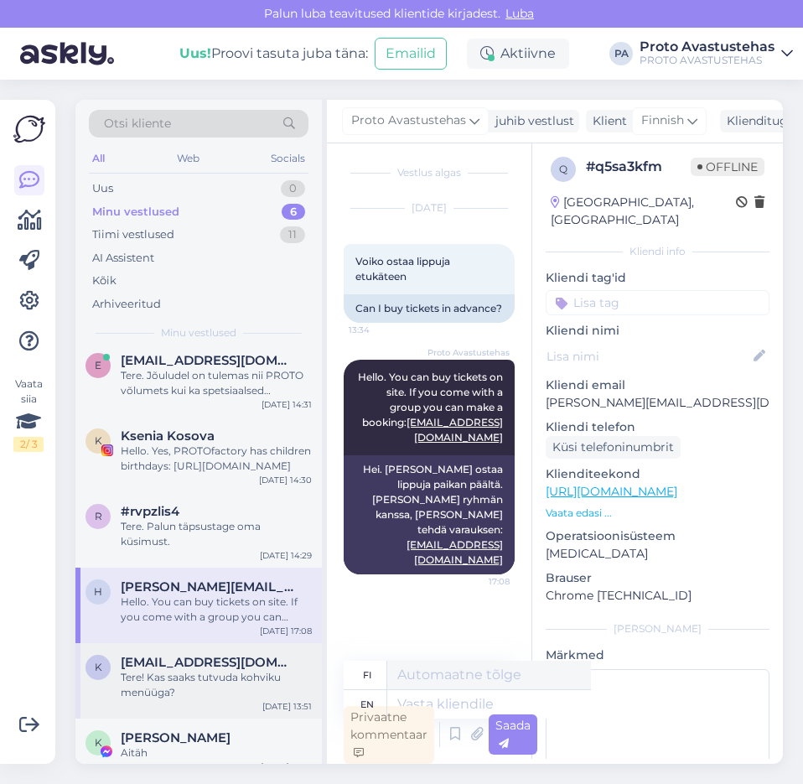
scroll to position [0, 0]
click at [191, 670] on div "Tere! Kas saaks tutvuda kohviku menüüga?" at bounding box center [216, 685] width 191 height 30
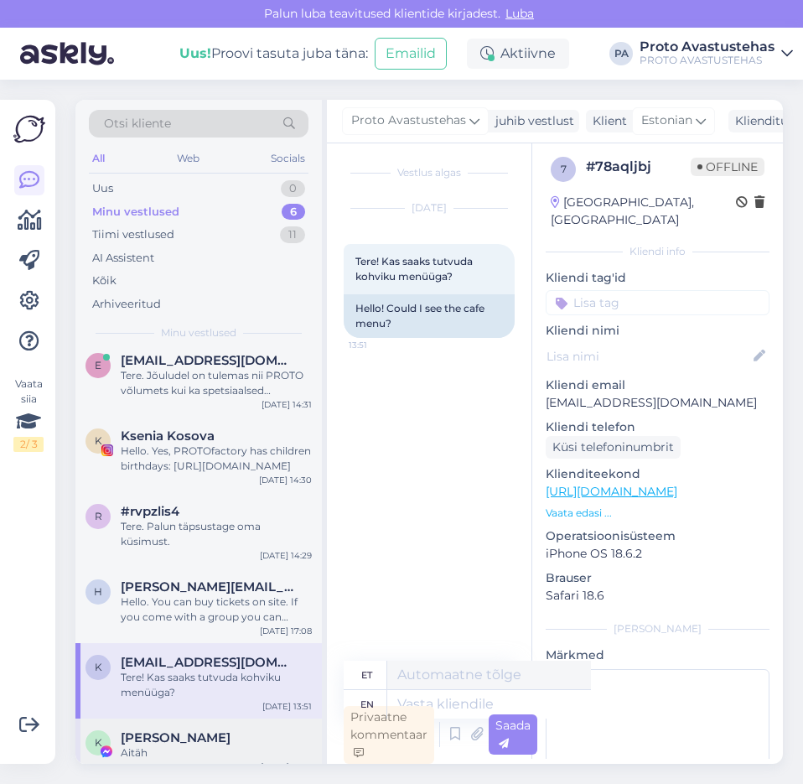
click at [193, 730] on span "[PERSON_NAME]" at bounding box center [176, 737] width 110 height 15
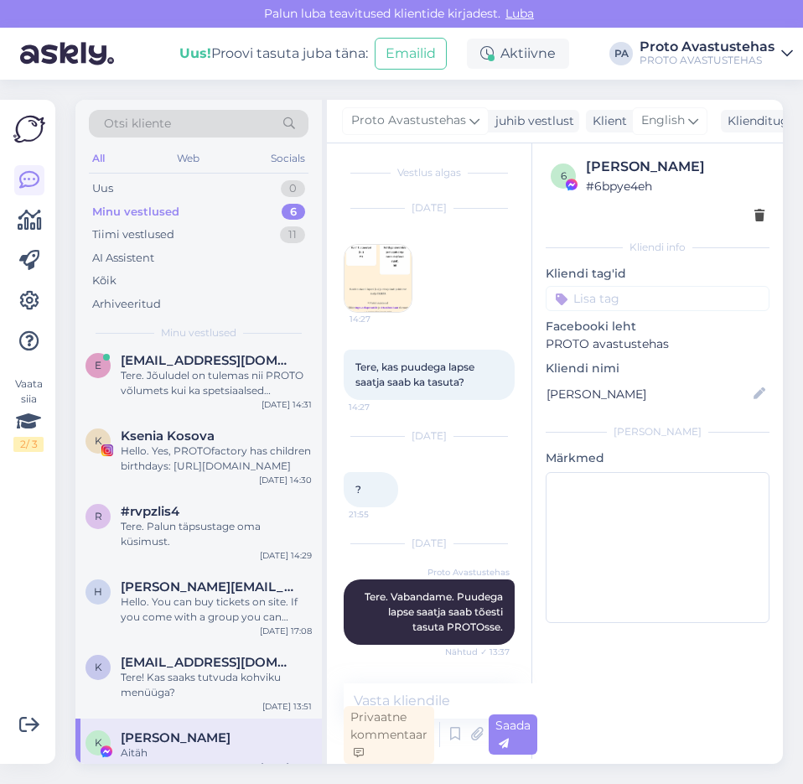
scroll to position [257, 0]
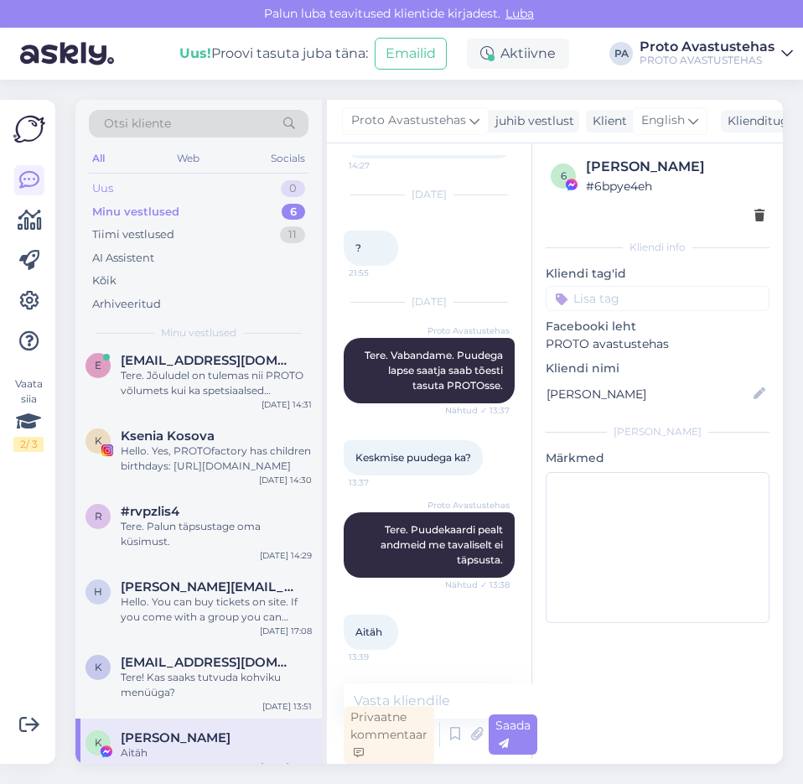
click at [93, 191] on div "Uus" at bounding box center [102, 188] width 21 height 17
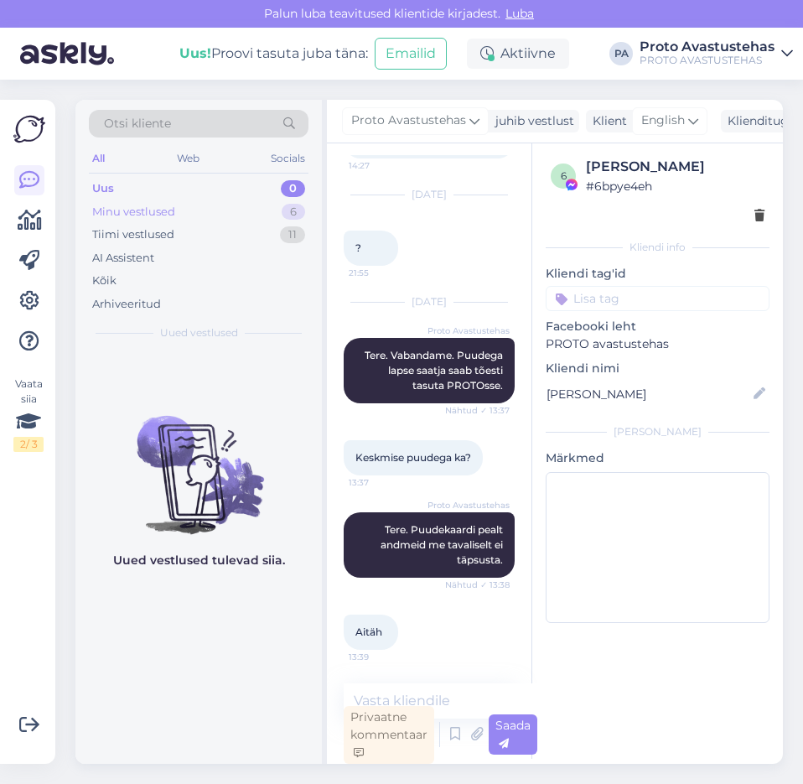
click at [123, 206] on div "Minu vestlused" at bounding box center [133, 212] width 83 height 17
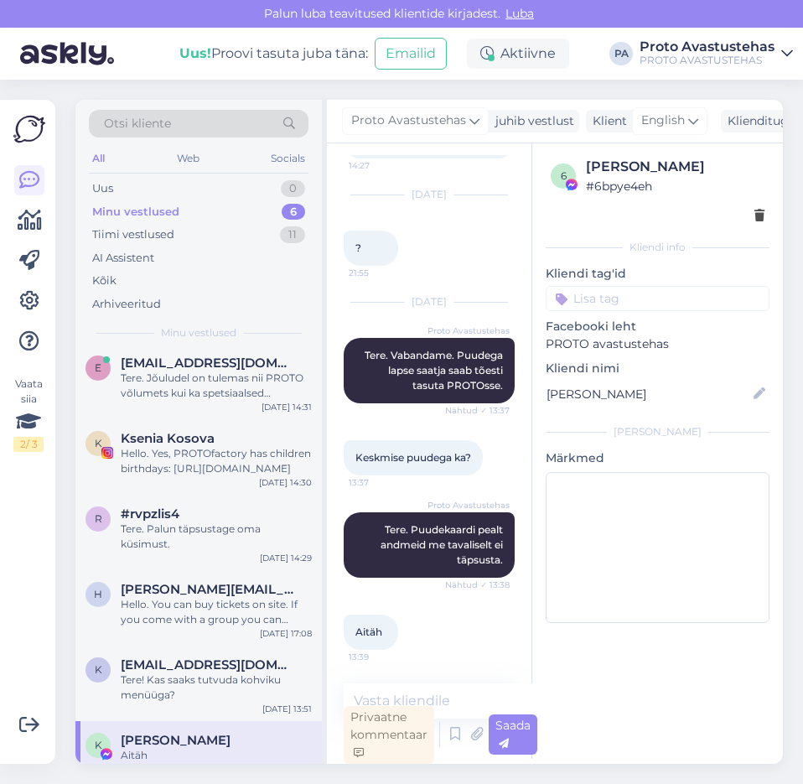
scroll to position [9, 0]
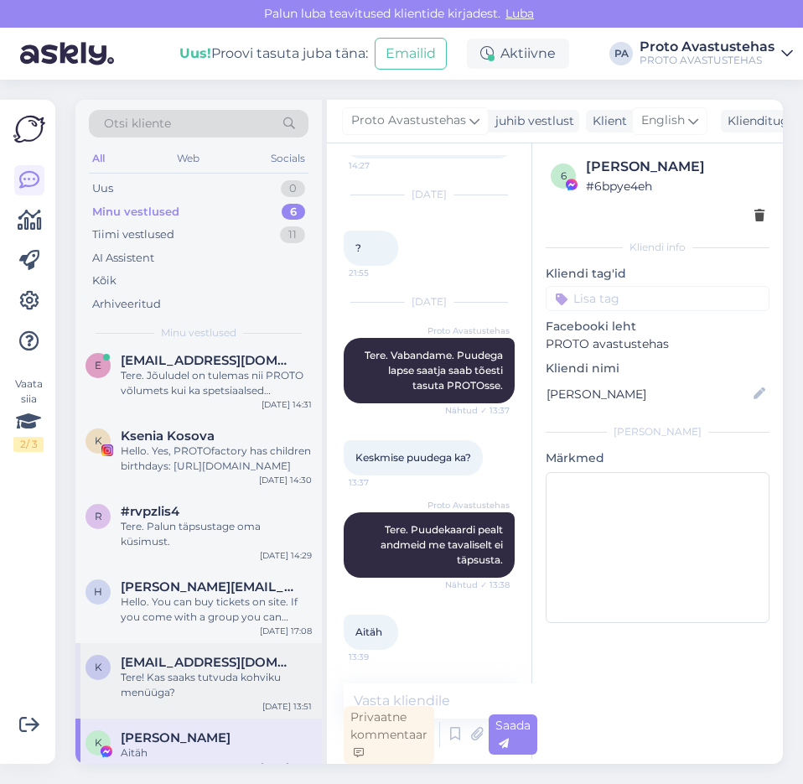
click at [174, 670] on div "Tere! Kas saaks tutvuda kohviku menüüga?" at bounding box center [216, 685] width 191 height 30
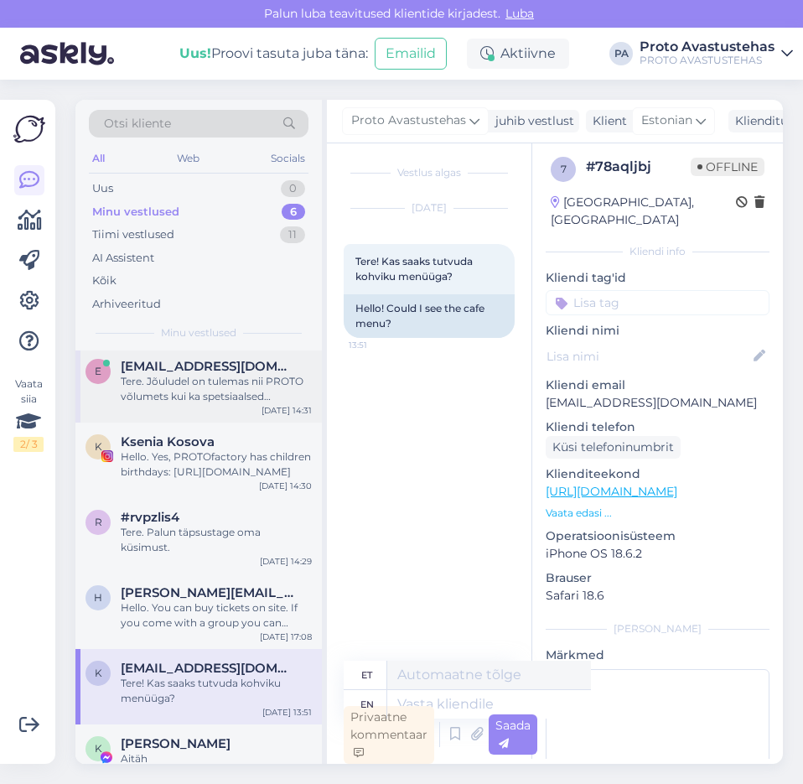
scroll to position [0, 0]
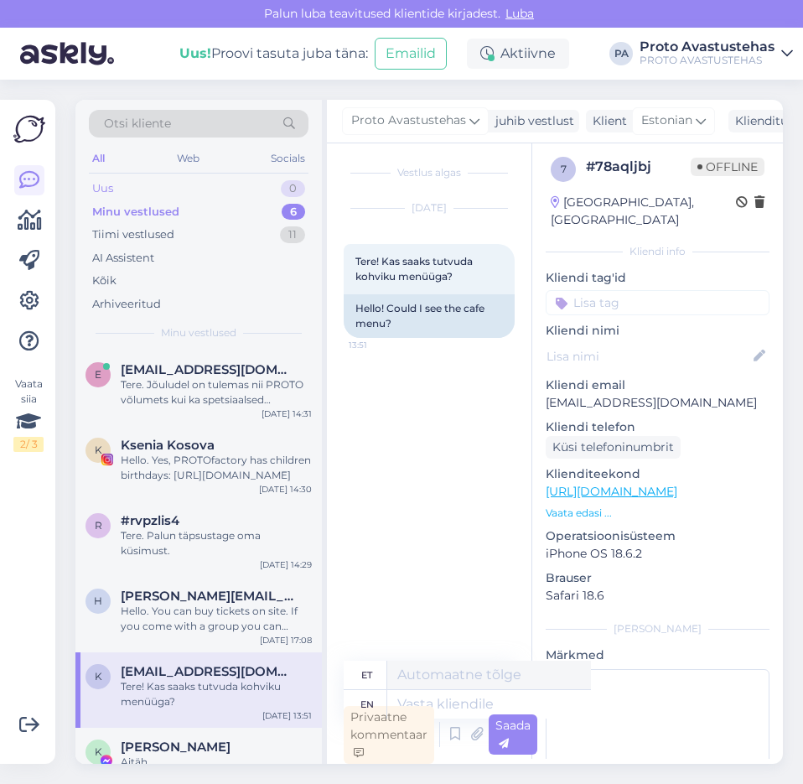
click at [104, 185] on div "Uus" at bounding box center [102, 188] width 21 height 17
